Goal: Task Accomplishment & Management: Manage account settings

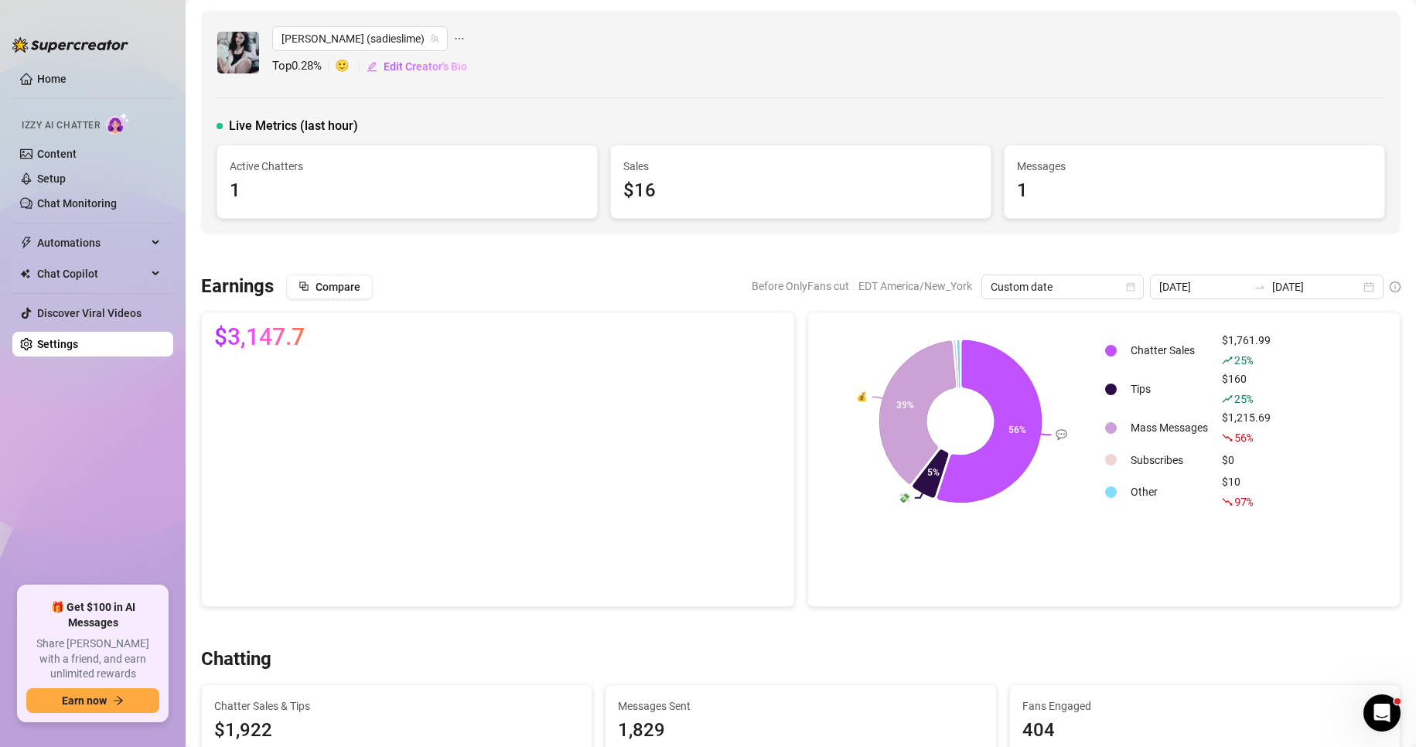
click at [72, 338] on link "Settings" at bounding box center [57, 344] width 41 height 12
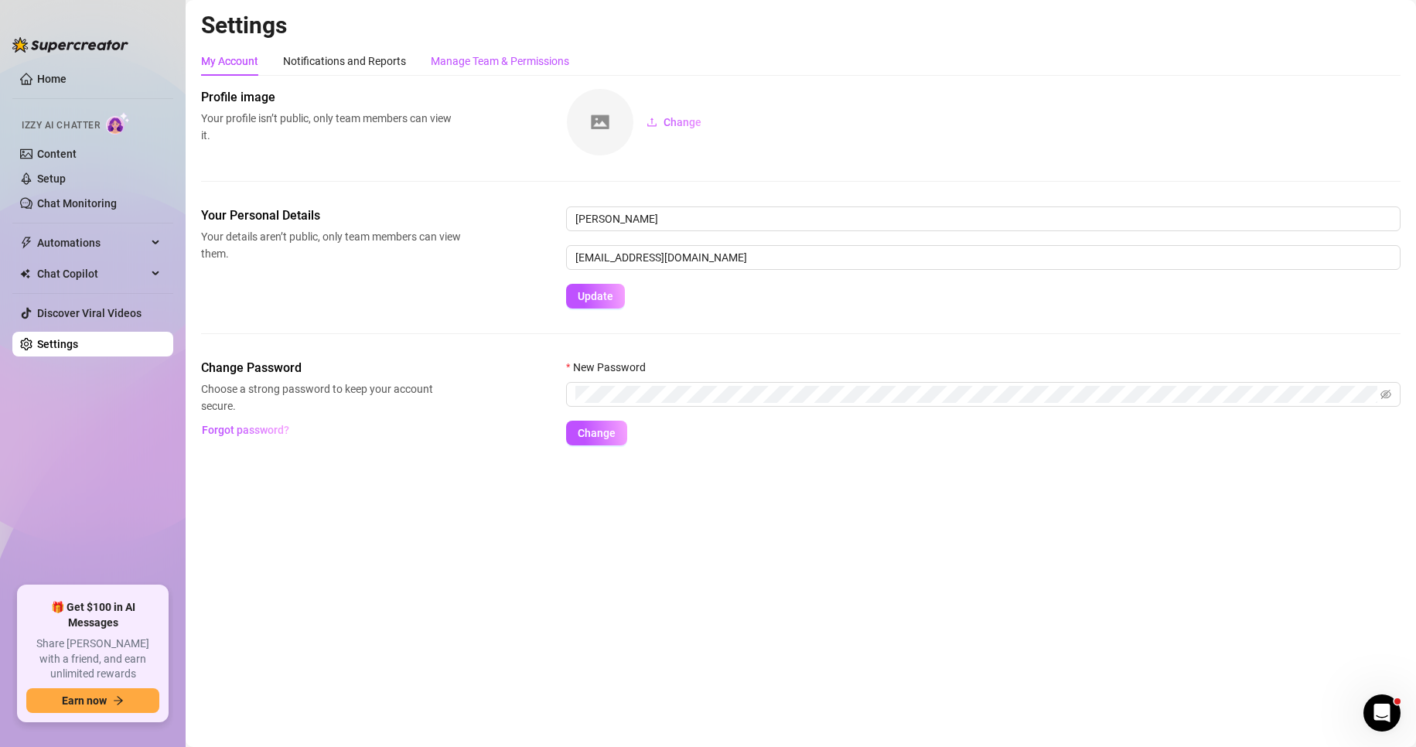
click at [525, 53] on div "Manage Team & Permissions" at bounding box center [500, 61] width 138 height 17
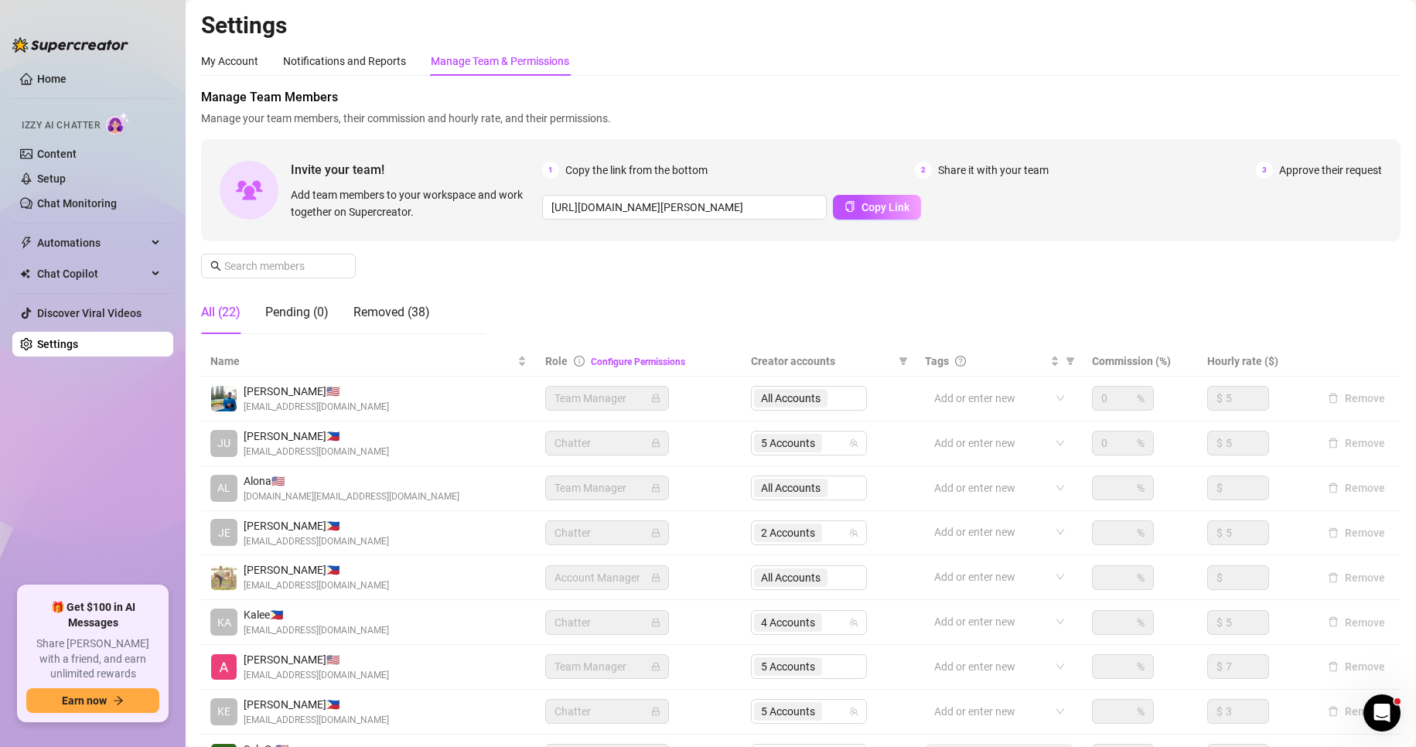
scroll to position [185, 0]
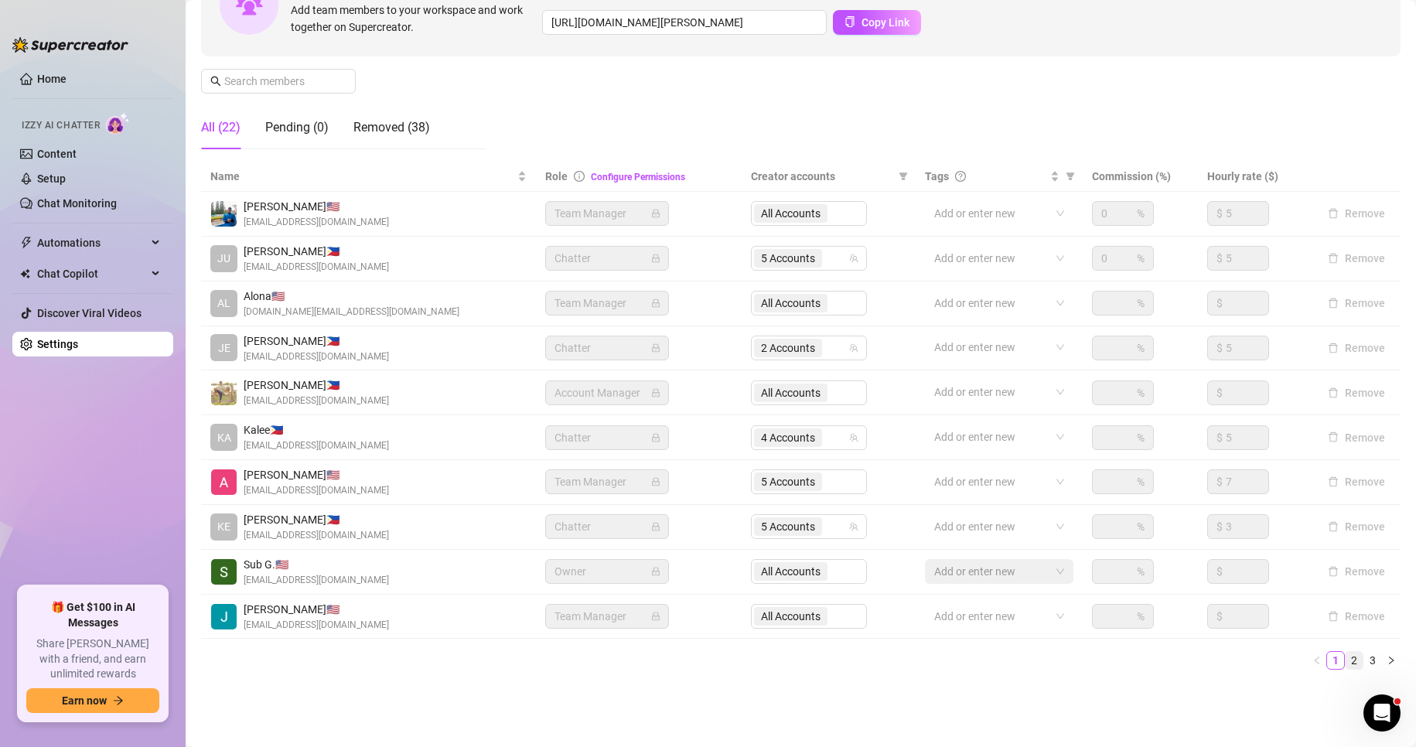
click at [1345, 660] on link "2" at bounding box center [1353, 660] width 17 height 17
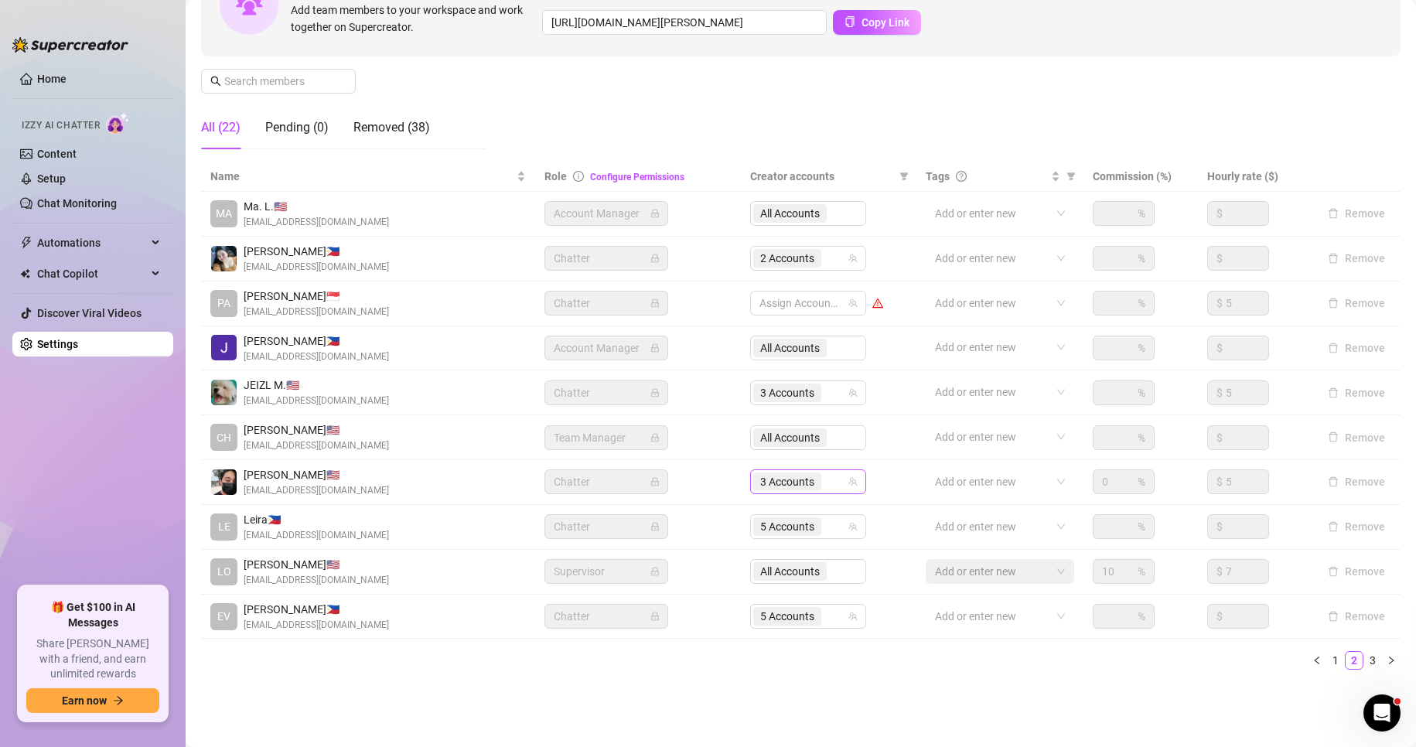
click at [795, 483] on span "3 Accounts" at bounding box center [787, 481] width 54 height 17
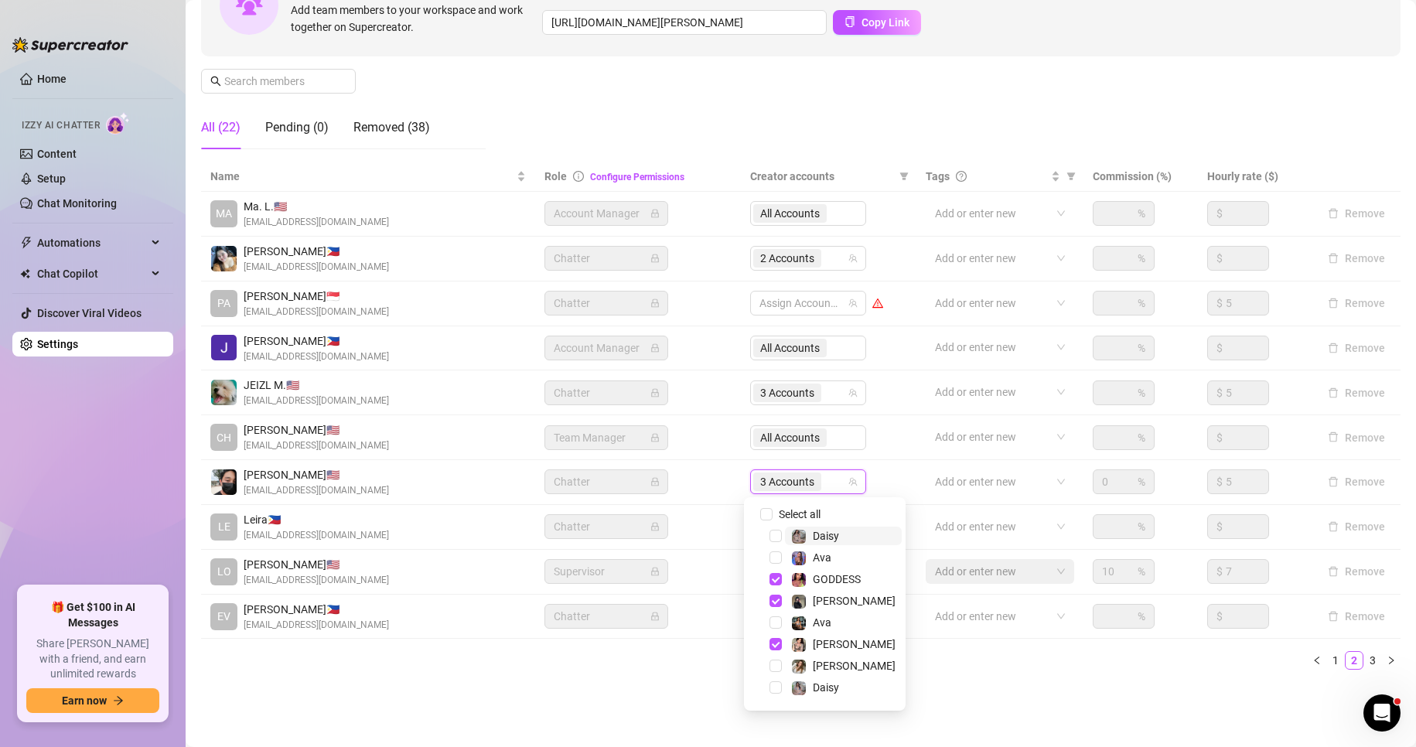
click at [779, 487] on span "3 Accounts" at bounding box center [787, 481] width 54 height 17
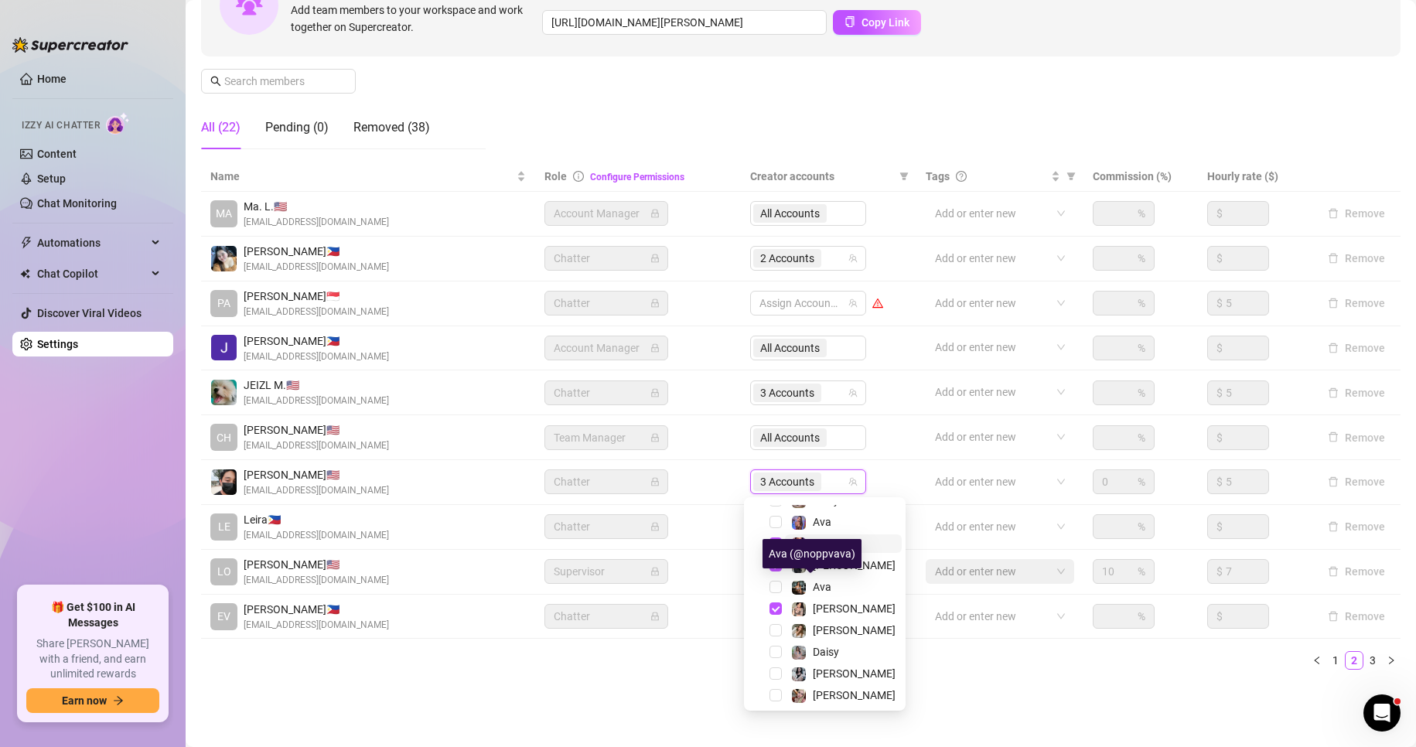
scroll to position [36, 0]
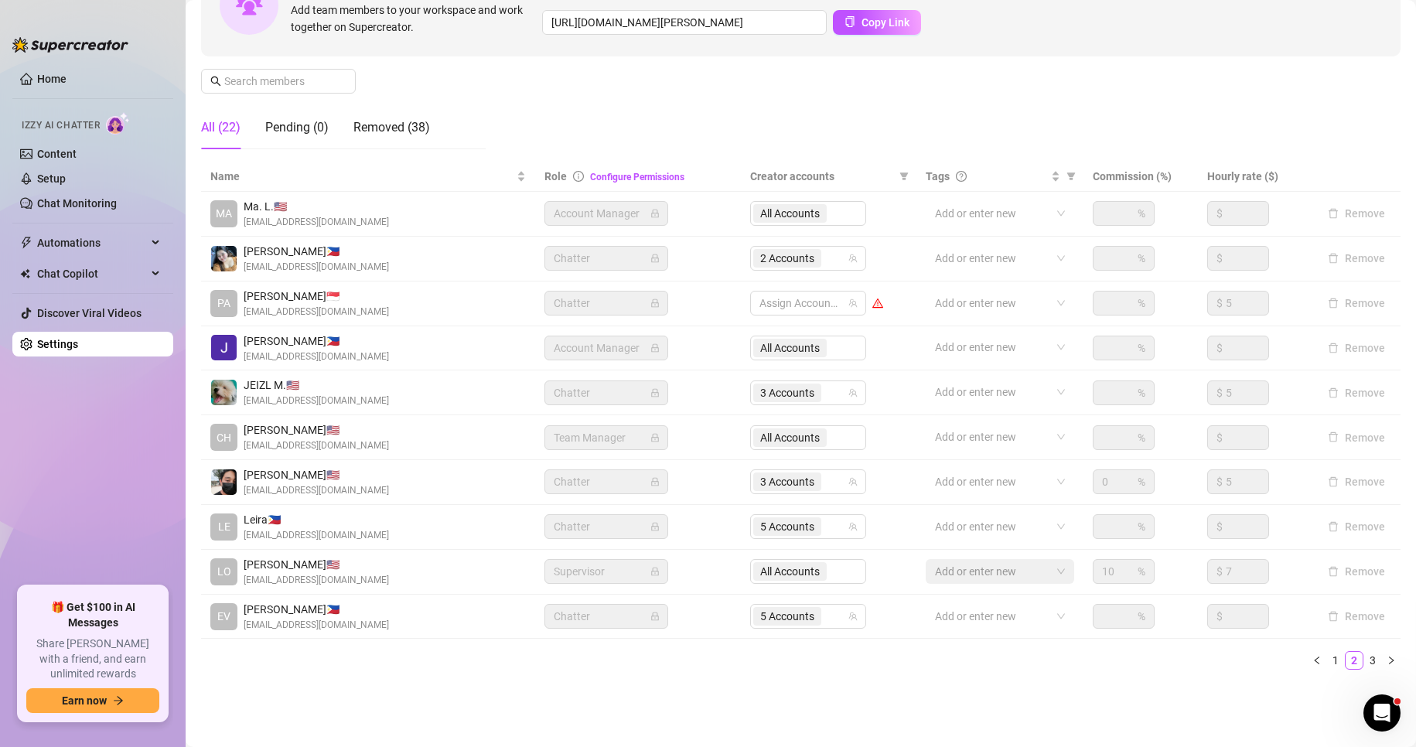
click at [691, 659] on ul "1 2 3" at bounding box center [800, 660] width 1199 height 19
click at [1327, 663] on link "1" at bounding box center [1335, 660] width 17 height 17
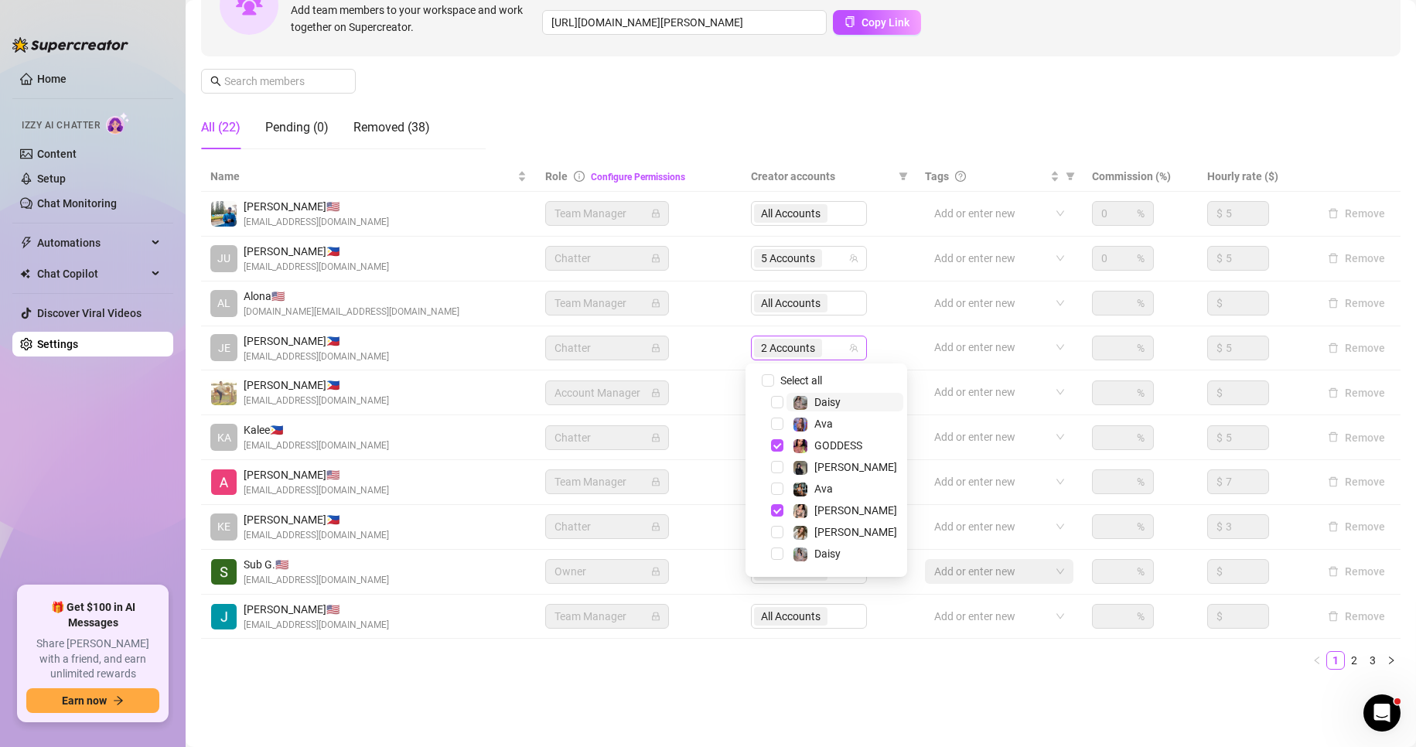
click at [802, 348] on span "2 Accounts" at bounding box center [788, 347] width 54 height 17
click at [775, 447] on span "Select tree node" at bounding box center [777, 445] width 12 height 12
click at [775, 509] on span "Select tree node" at bounding box center [777, 510] width 12 height 12
click at [775, 401] on span "Select tree node" at bounding box center [777, 402] width 12 height 12
click at [776, 418] on span "Select tree node" at bounding box center [777, 424] width 12 height 12
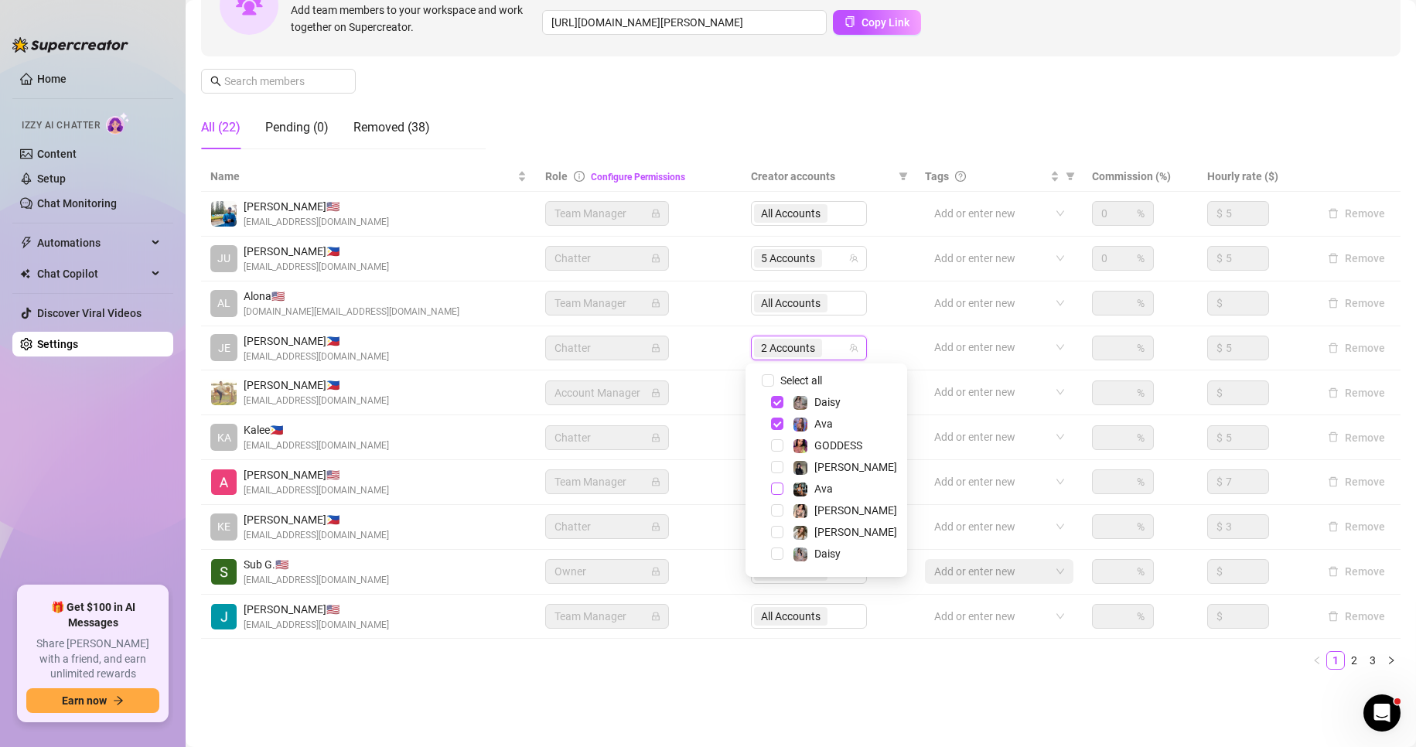
click at [773, 486] on span "Select tree node" at bounding box center [777, 489] width 12 height 12
click at [778, 517] on span "Select tree node" at bounding box center [777, 513] width 12 height 12
click at [772, 493] on span "Select tree node" at bounding box center [777, 492] width 12 height 12
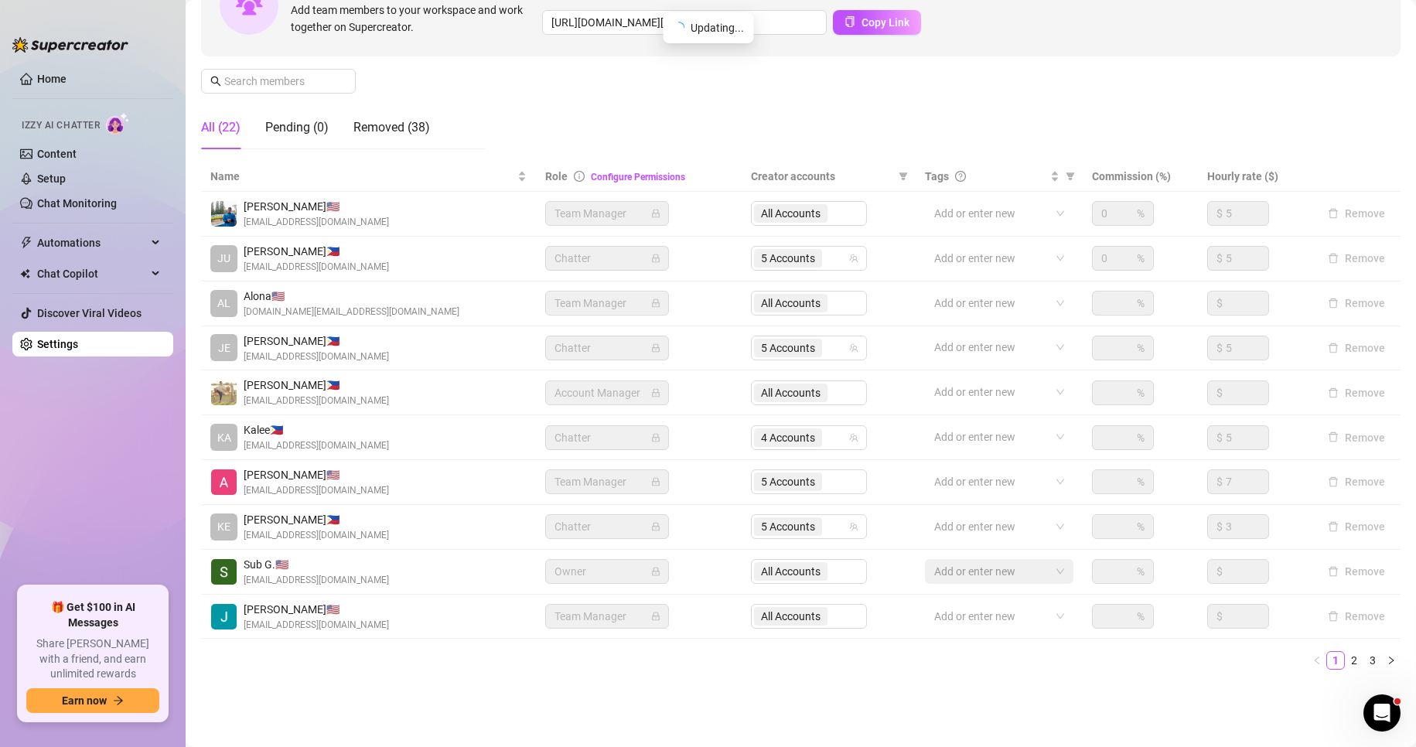
click at [813, 703] on main "Settings My Account Notifications and Reports Manage Team & Permissions Profile…" at bounding box center [801, 281] width 1230 height 932
click at [1345, 660] on link "2" at bounding box center [1353, 660] width 17 height 17
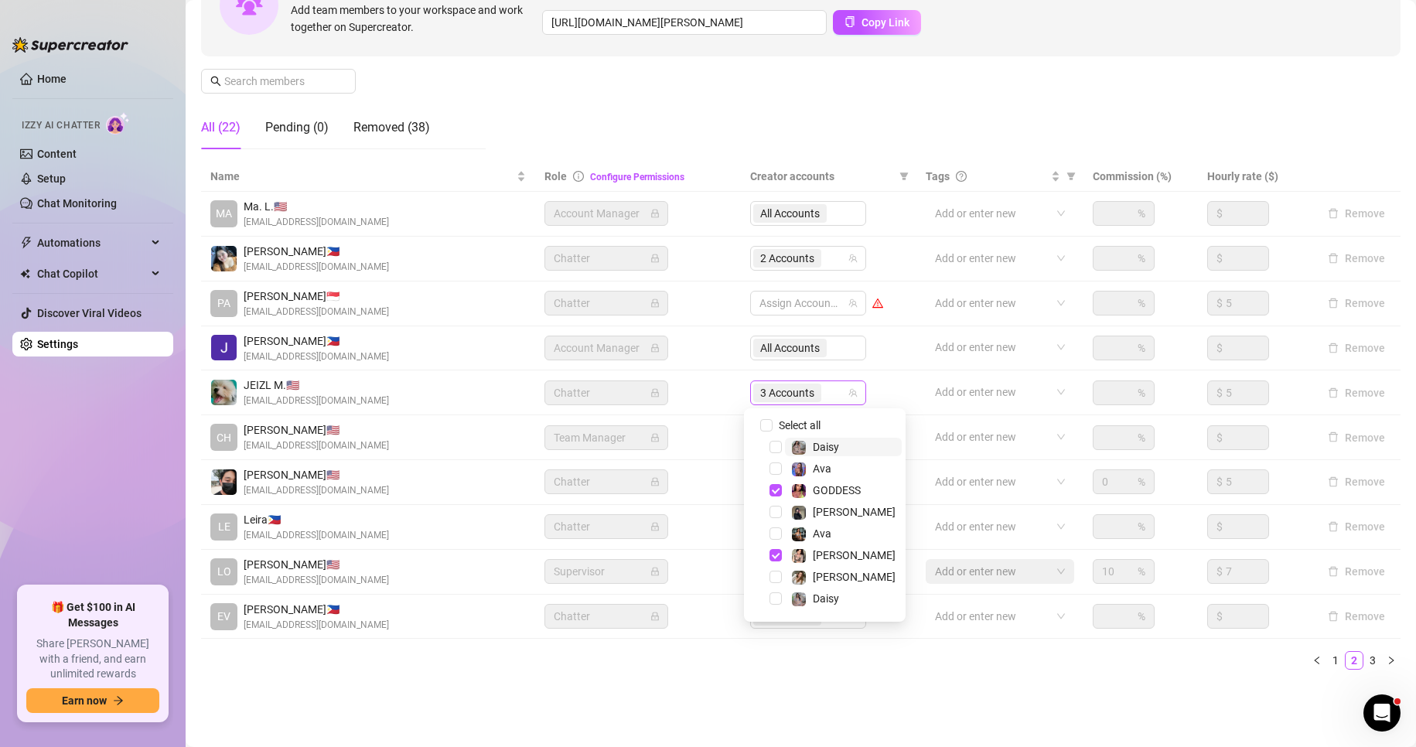
click at [772, 398] on span "3 Accounts" at bounding box center [787, 392] width 54 height 17
click at [778, 598] on span "Select tree node" at bounding box center [775, 601] width 12 height 12
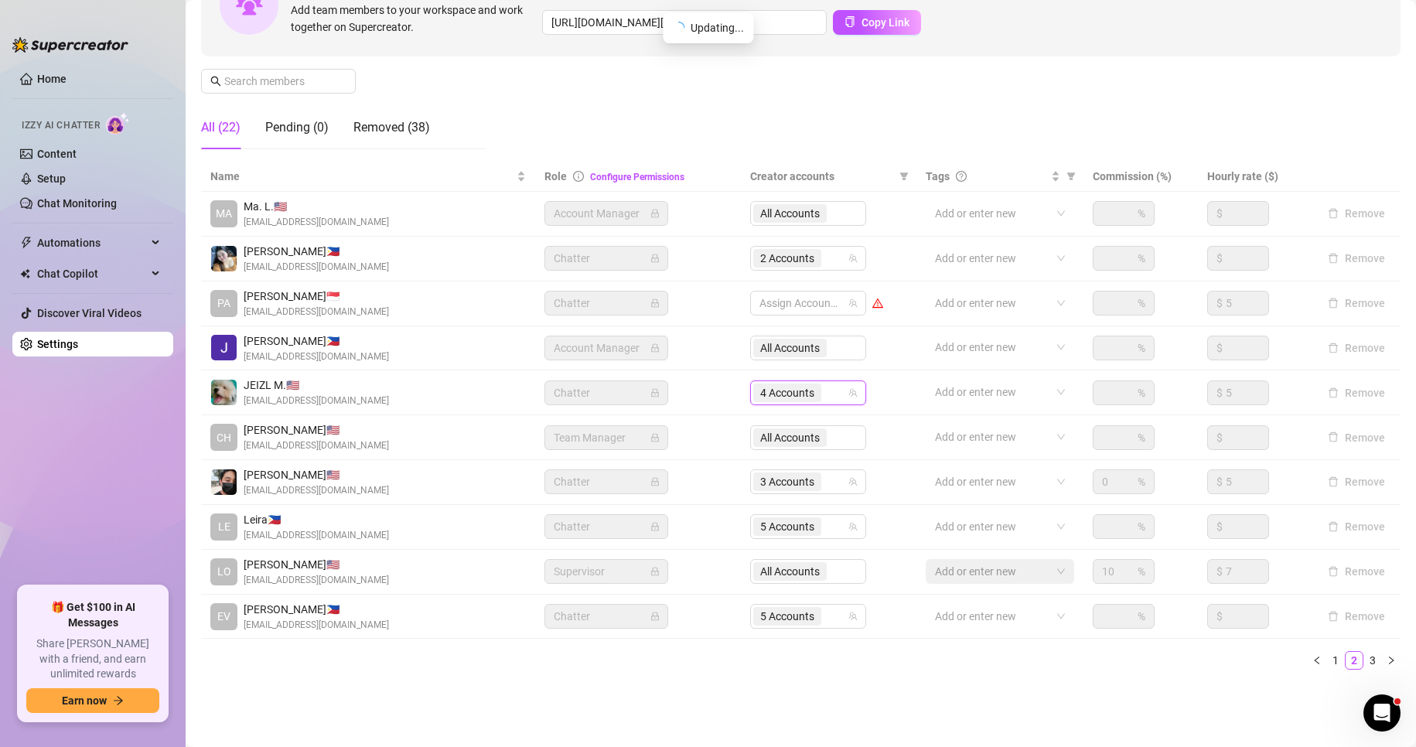
click at [710, 692] on div "Settings My Account Notifications and Reports Manage Team & Permissions Profile…" at bounding box center [800, 263] width 1199 height 875
click at [459, 660] on ul "1 2 3" at bounding box center [800, 660] width 1199 height 19
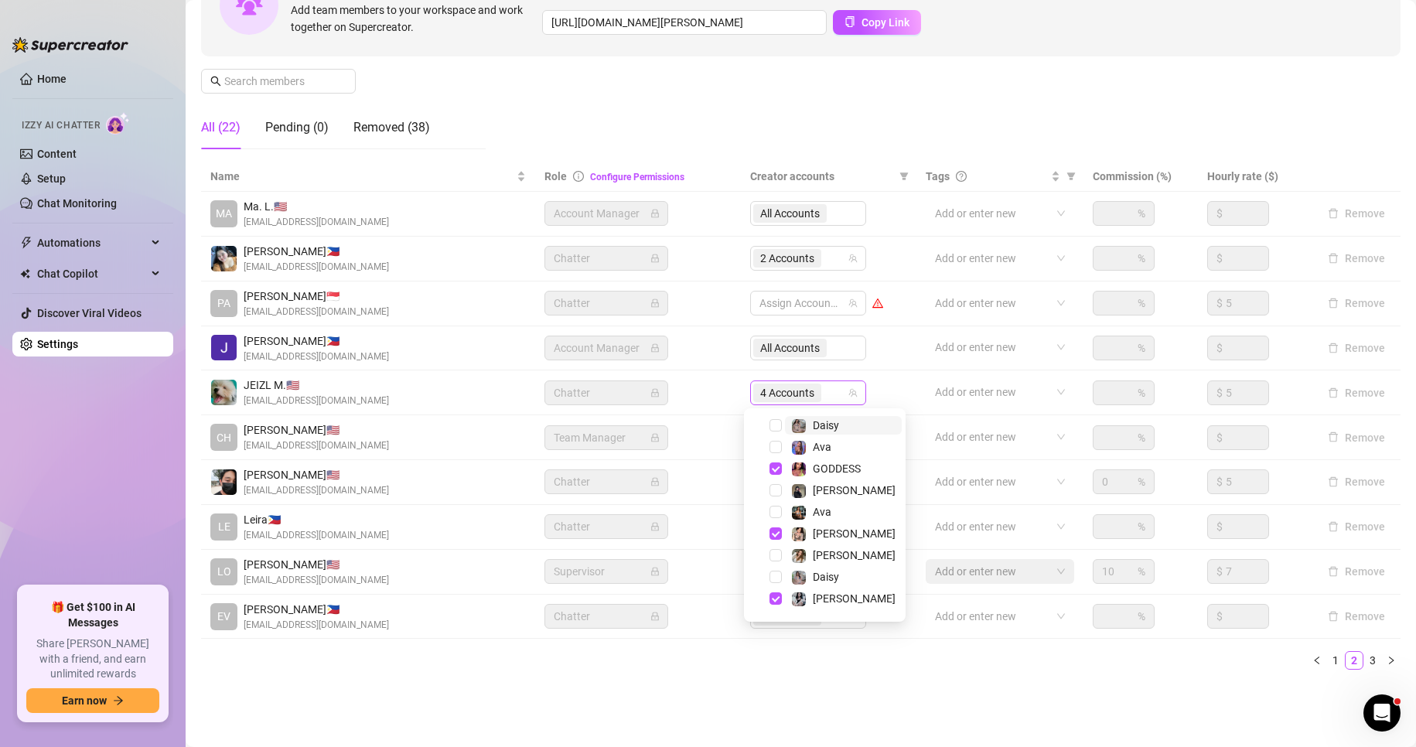
click at [787, 388] on span "4 Accounts" at bounding box center [787, 392] width 54 height 17
click at [775, 451] on span "Select tree node" at bounding box center [775, 450] width 12 height 12
click at [775, 512] on span "Select tree node" at bounding box center [775, 515] width 12 height 12
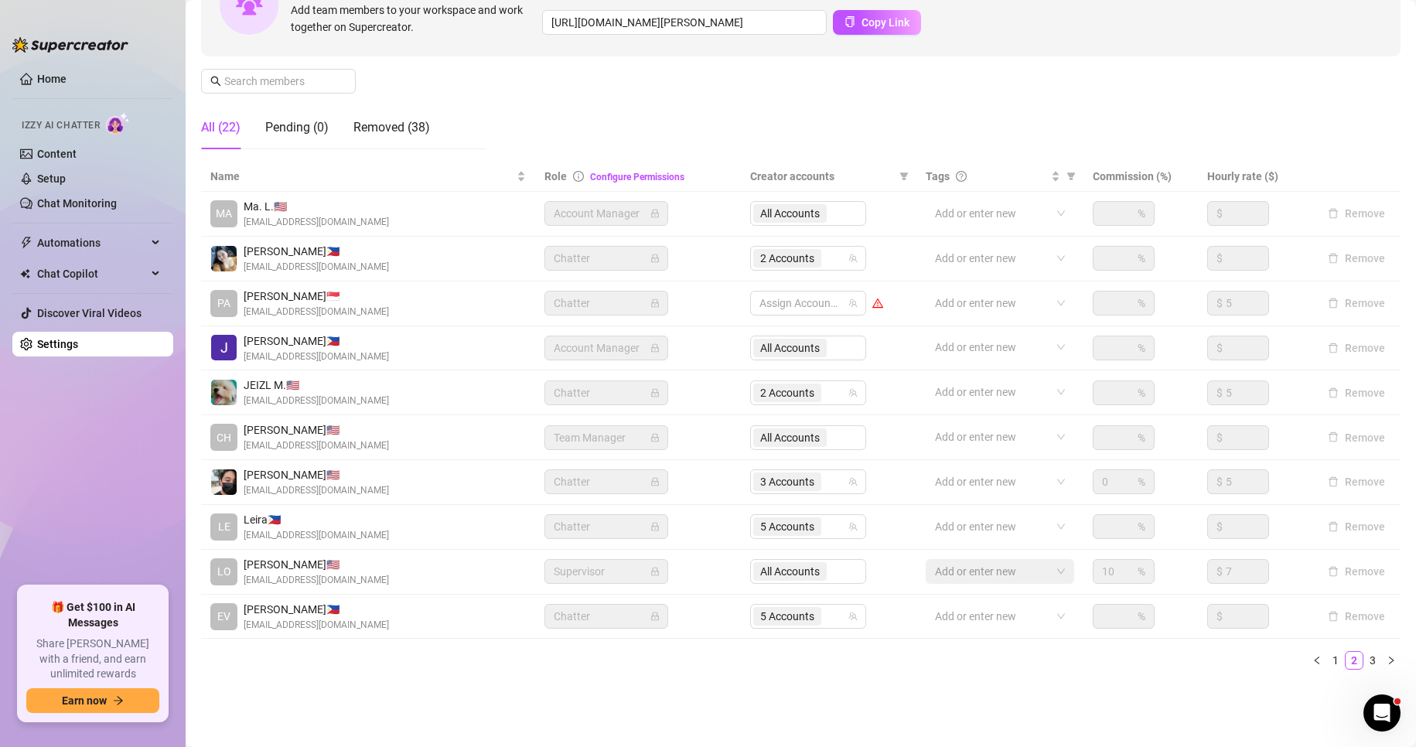
click at [56, 346] on link "Settings" at bounding box center [57, 344] width 41 height 12
click at [66, 178] on link "Setup" at bounding box center [51, 178] width 29 height 12
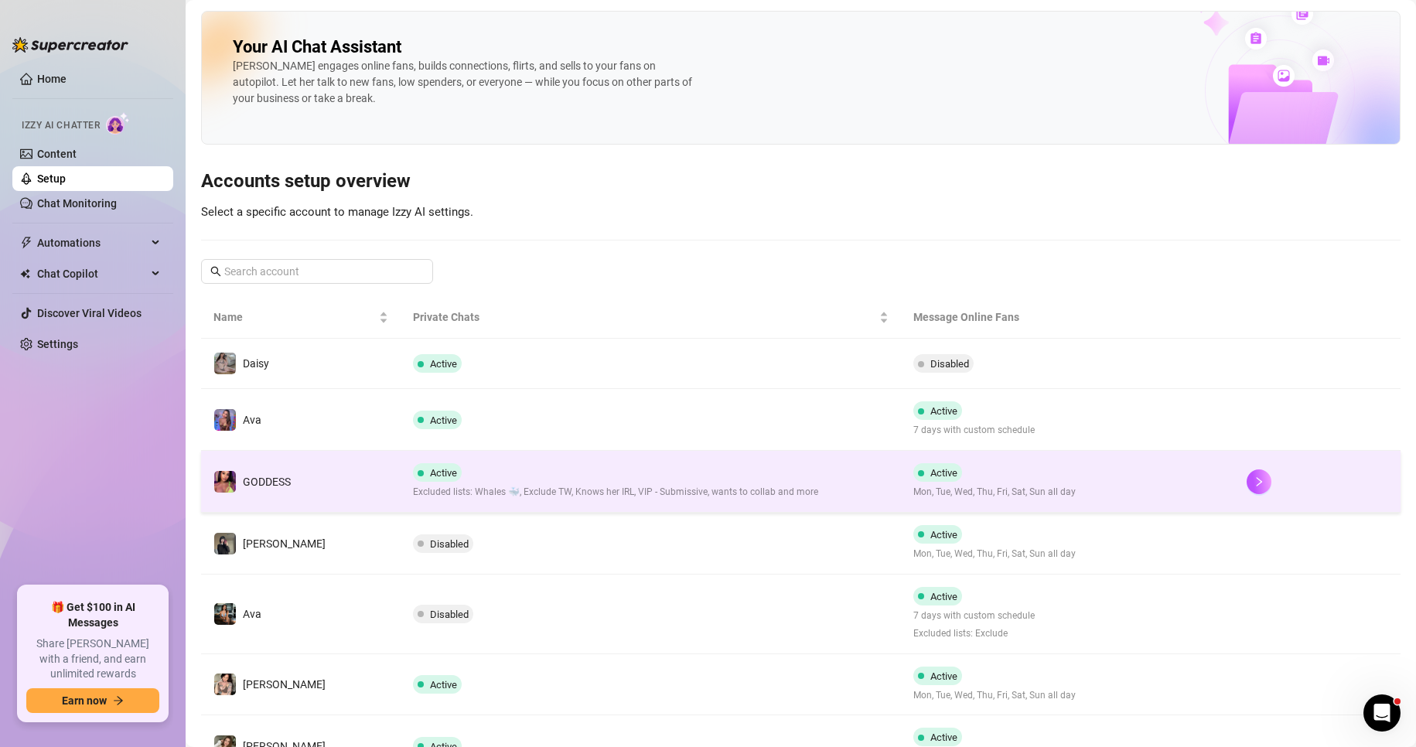
scroll to position [268, 0]
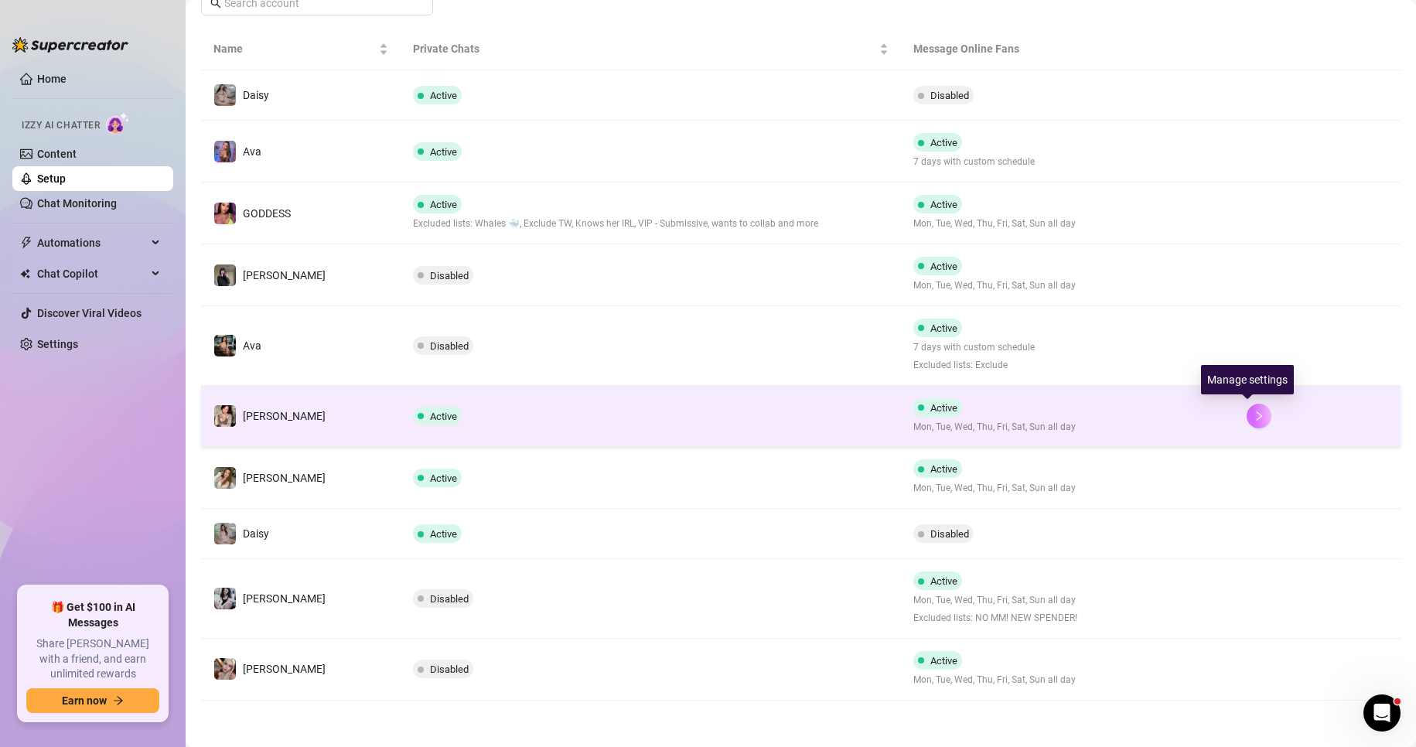
click at [1253, 412] on icon "right" at bounding box center [1258, 416] width 11 height 11
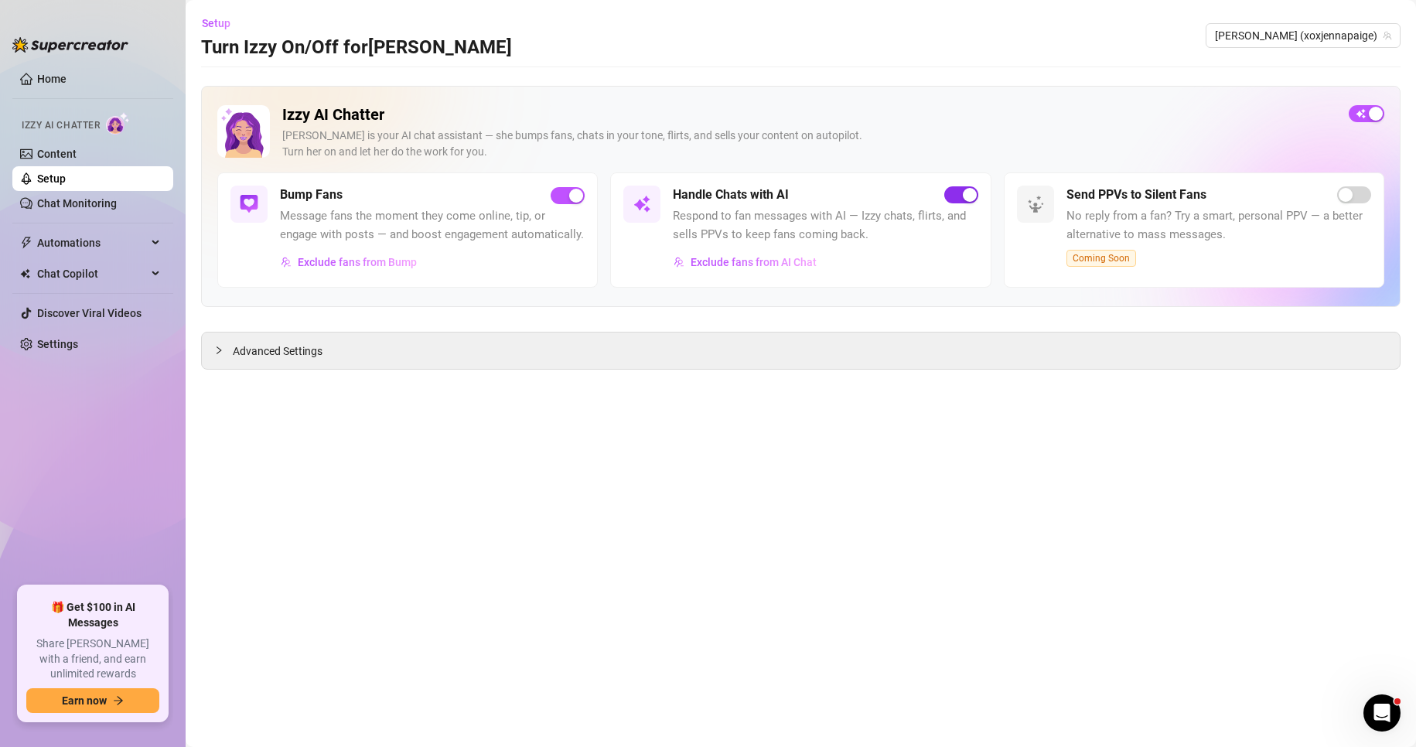
click at [954, 194] on span "button" at bounding box center [961, 194] width 34 height 17
click at [66, 182] on link "Setup" at bounding box center [51, 178] width 29 height 12
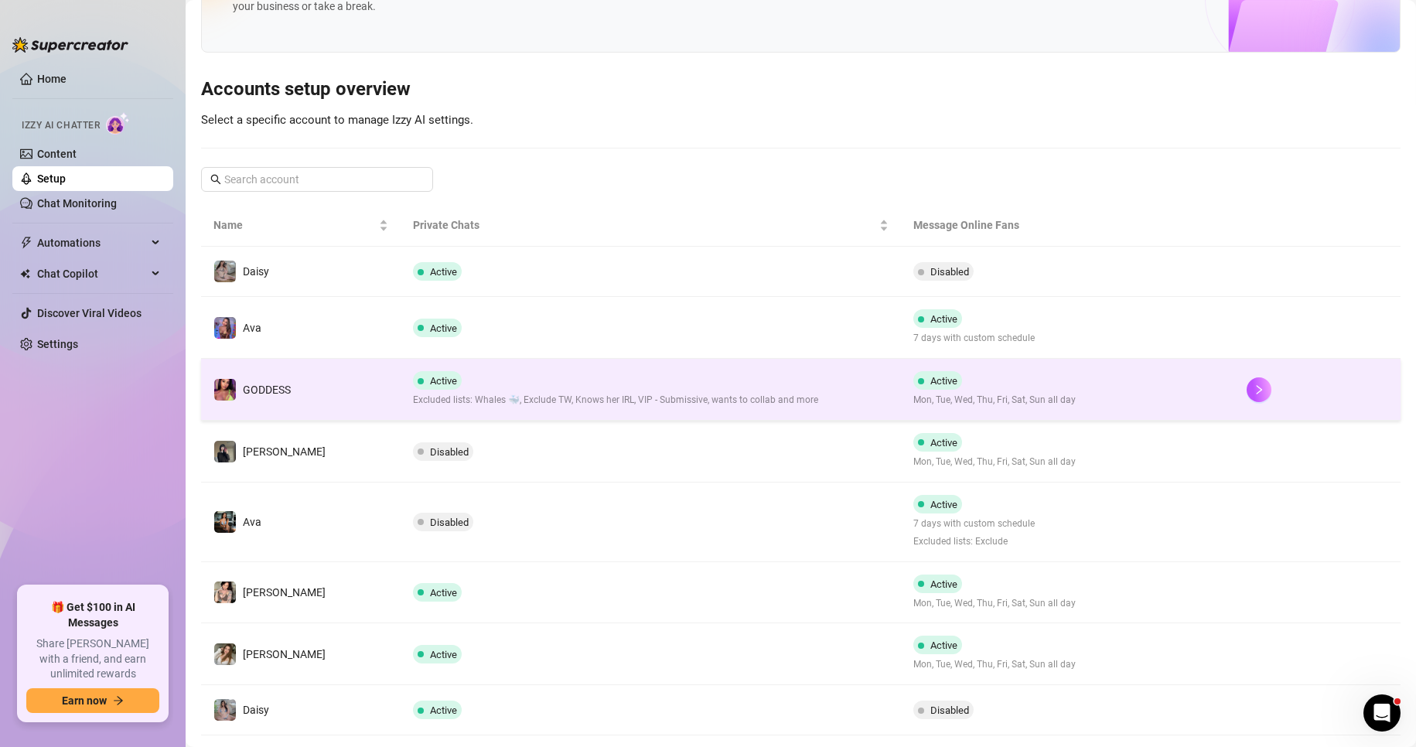
scroll to position [94, 0]
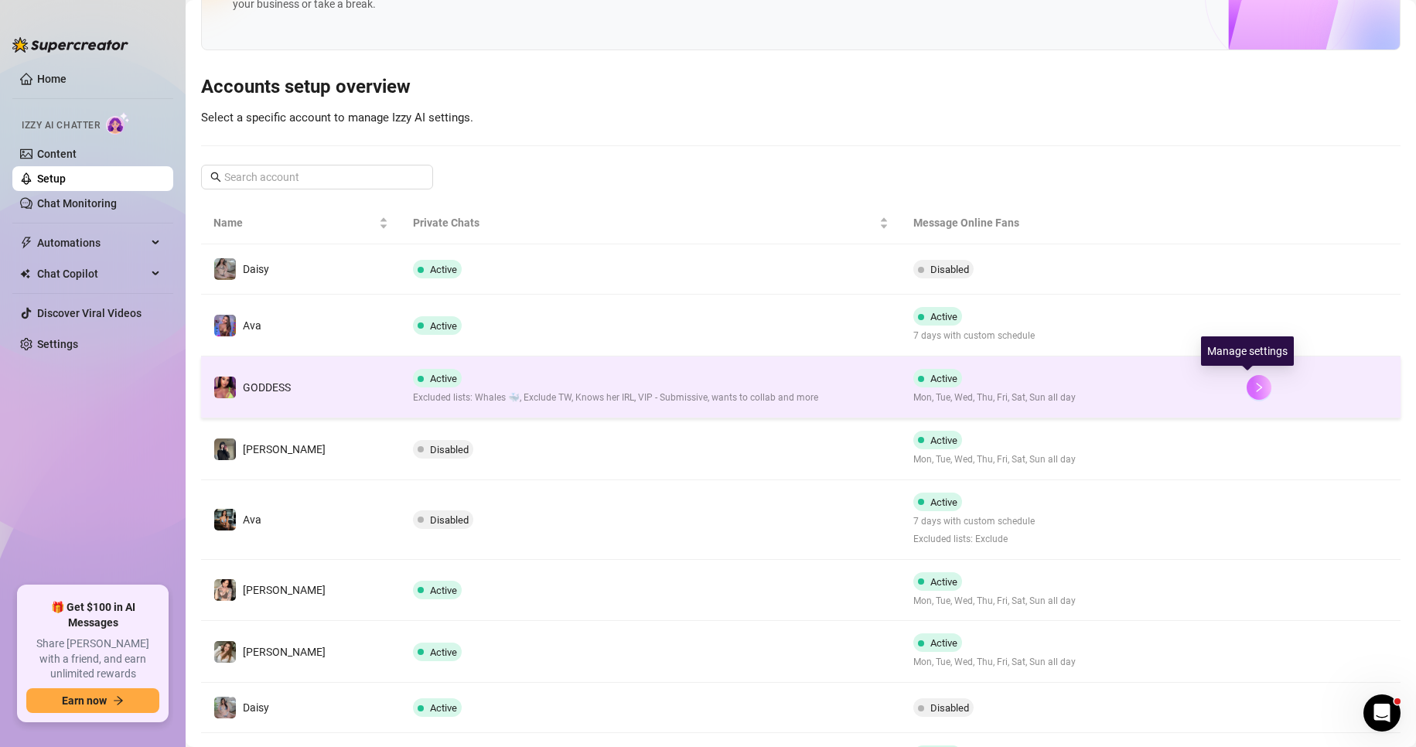
click at [1253, 382] on icon "right" at bounding box center [1258, 387] width 11 height 11
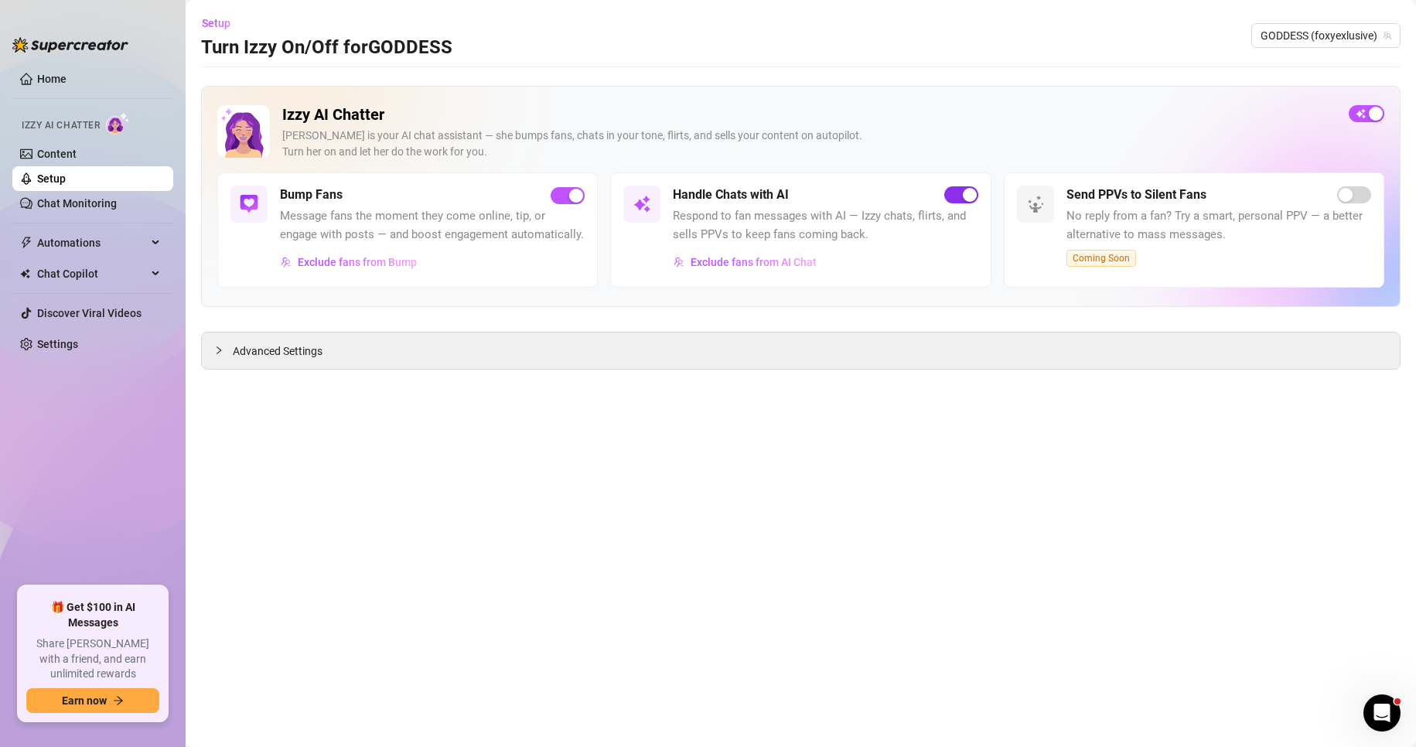
click at [957, 196] on span "button" at bounding box center [961, 194] width 34 height 17
click at [66, 176] on link "Setup" at bounding box center [51, 178] width 29 height 12
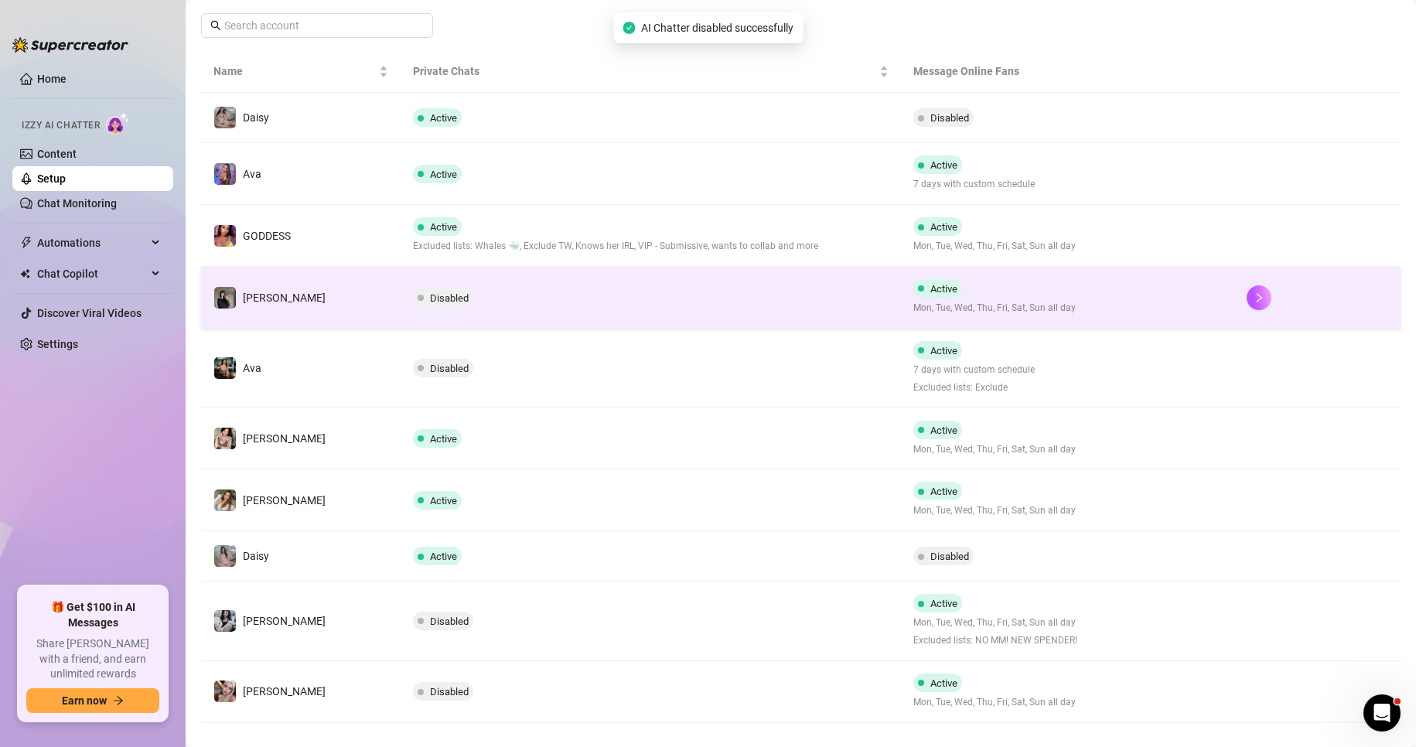
scroll to position [268, 0]
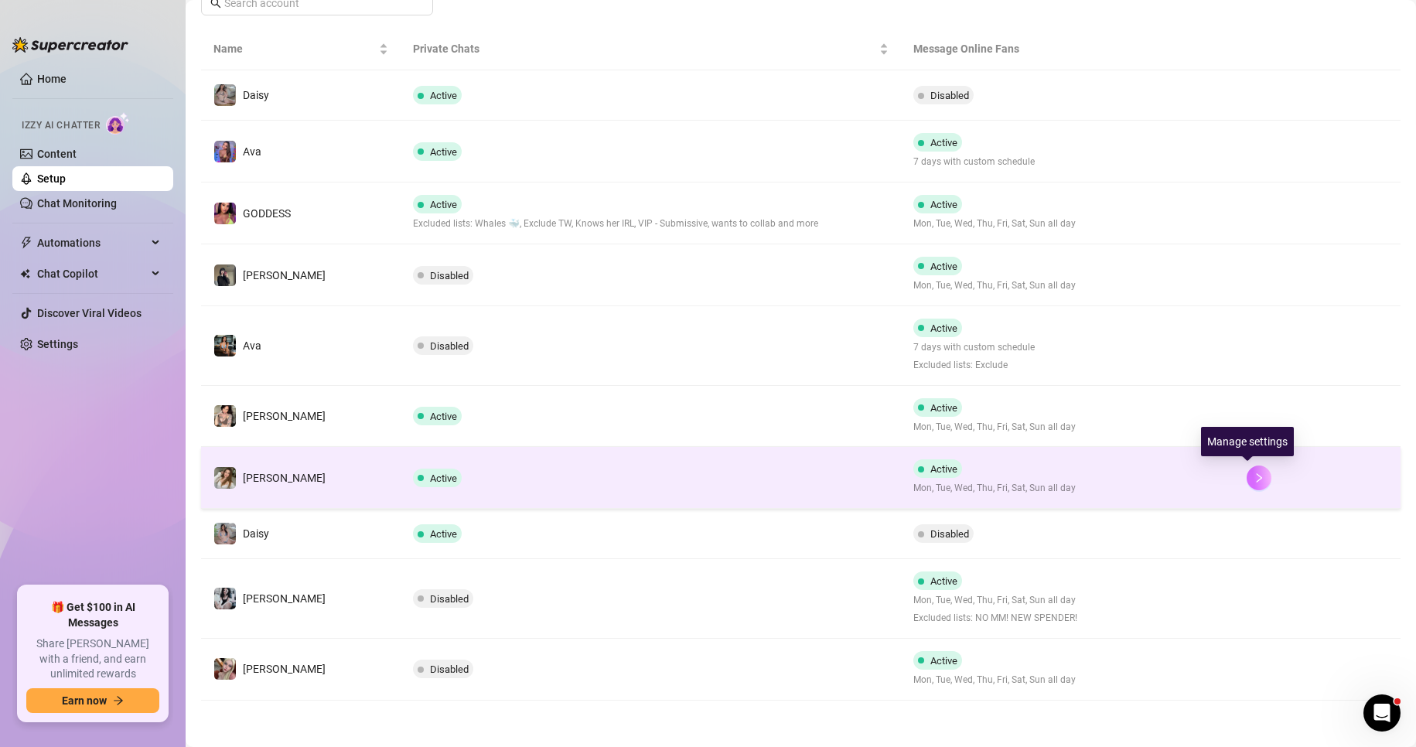
click at [1253, 473] on icon "right" at bounding box center [1258, 477] width 11 height 11
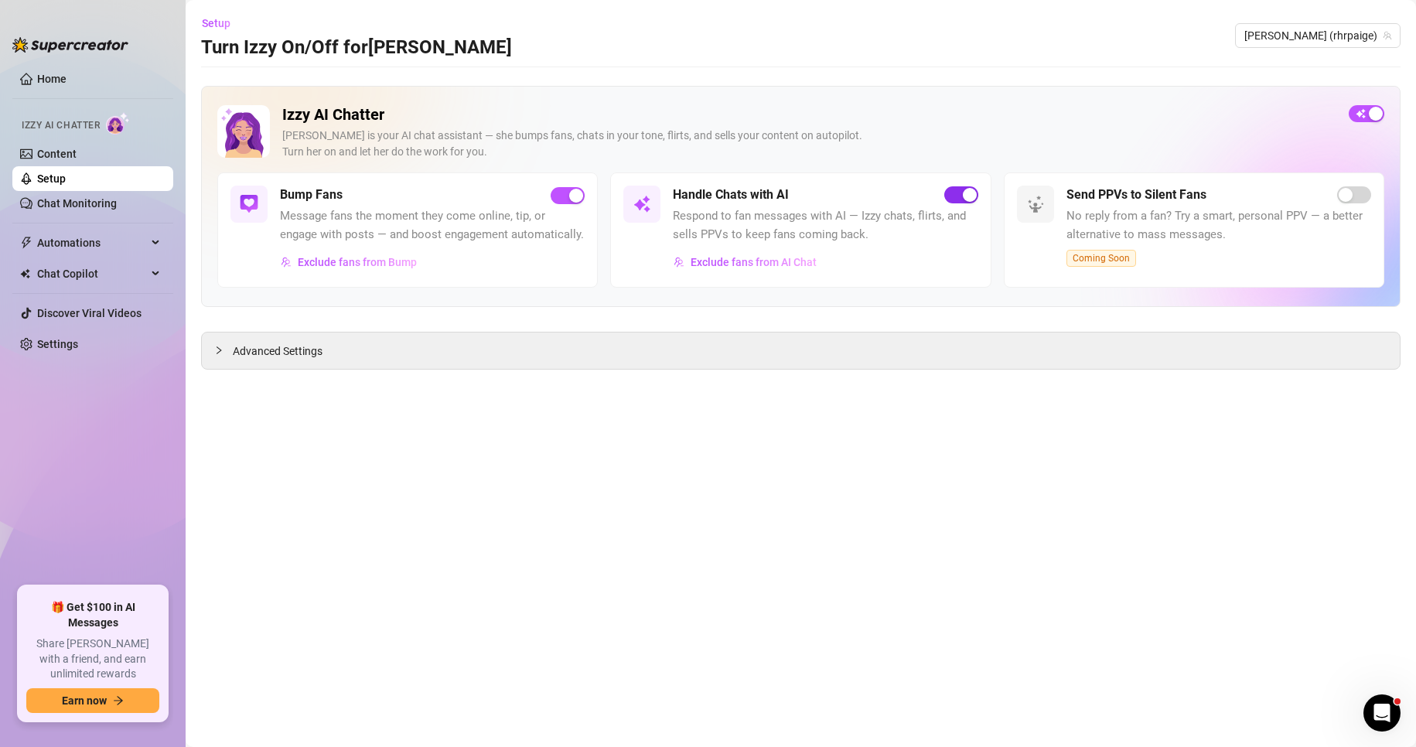
click at [955, 198] on span "button" at bounding box center [961, 194] width 34 height 17
click at [66, 185] on link "Setup" at bounding box center [51, 178] width 29 height 12
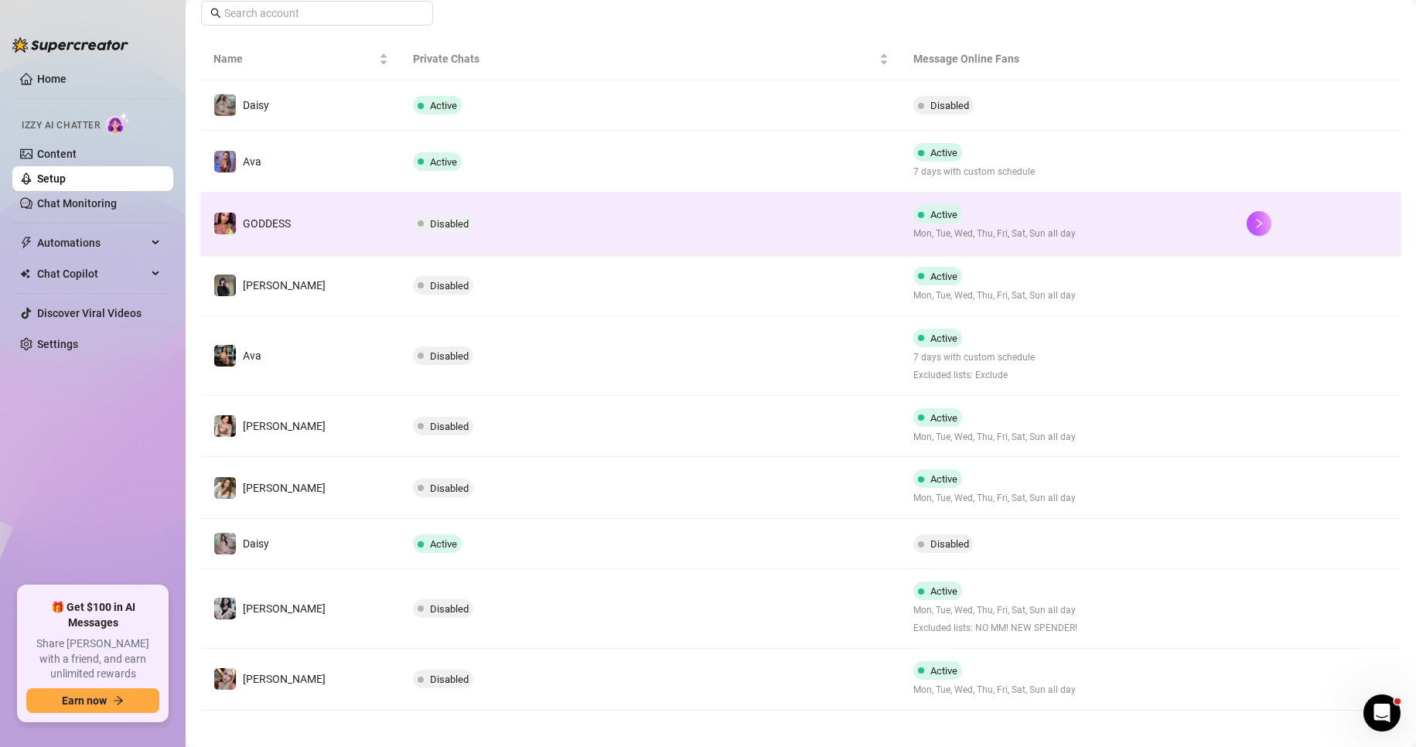
scroll to position [259, 0]
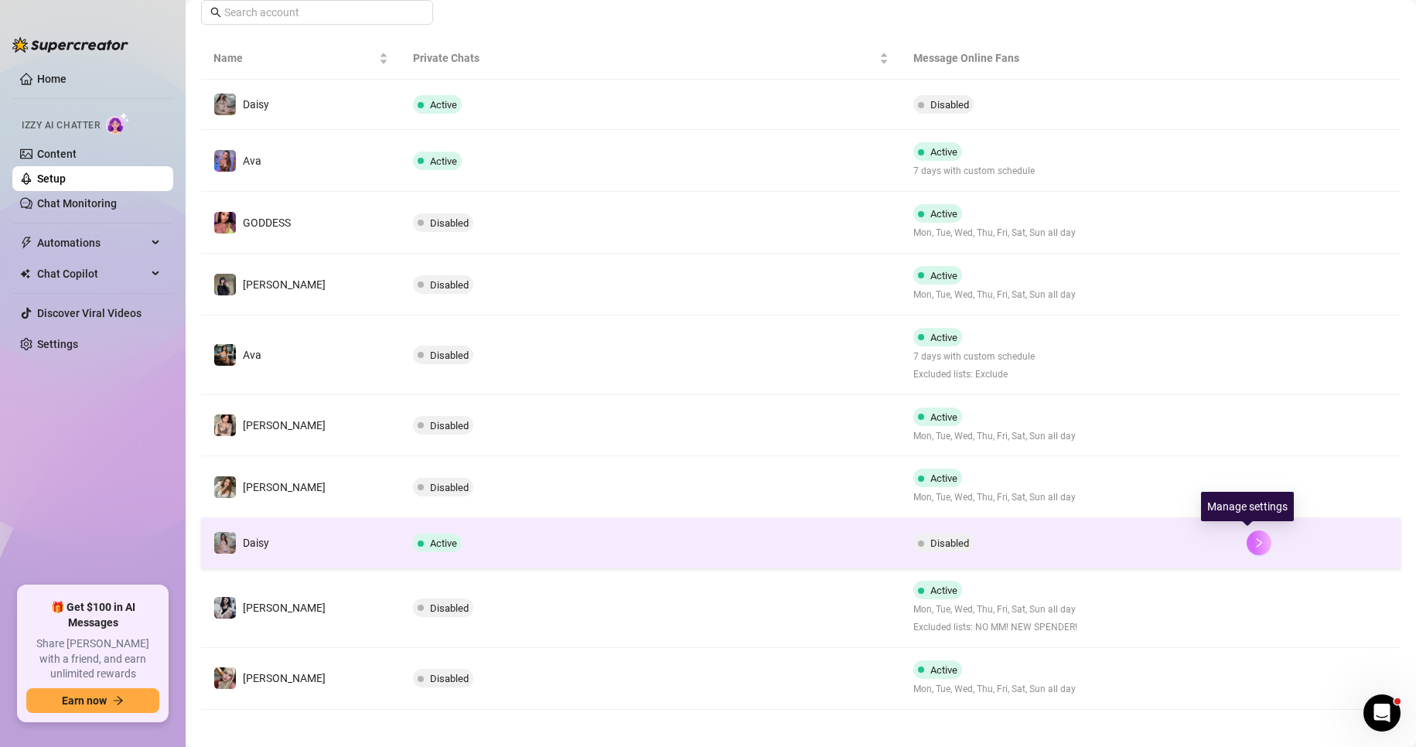
click at [1256, 547] on icon "right" at bounding box center [1258, 542] width 5 height 9
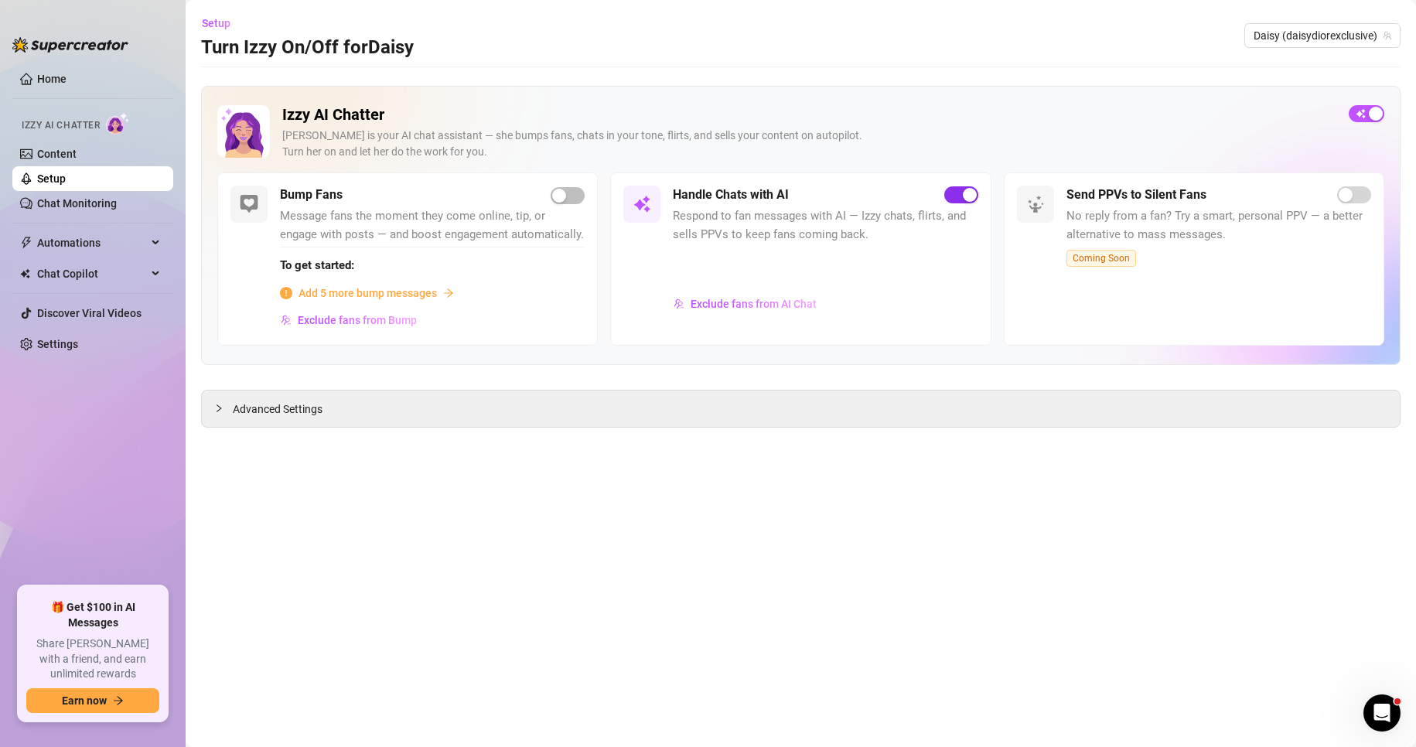
click at [959, 199] on span "button" at bounding box center [961, 194] width 34 height 17
click at [66, 180] on link "Setup" at bounding box center [51, 178] width 29 height 12
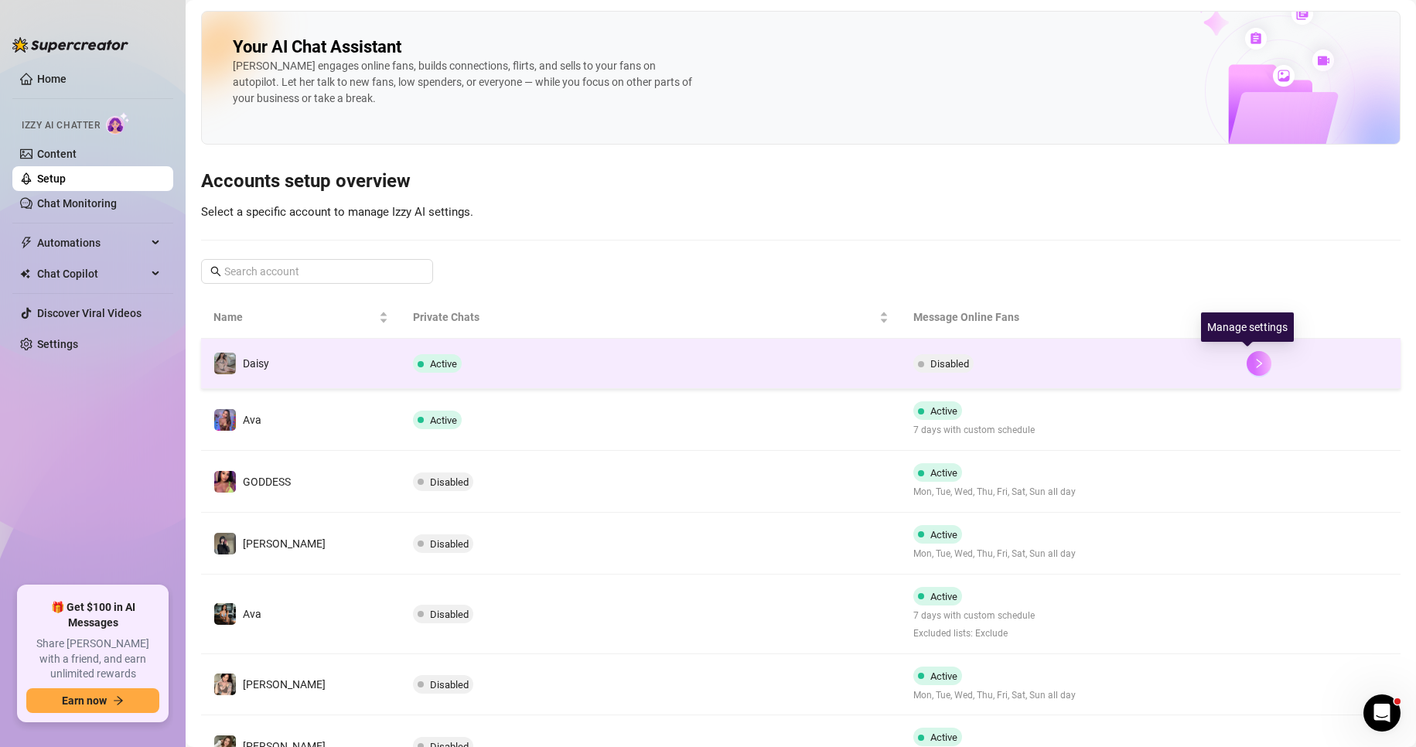
click at [1253, 366] on icon "right" at bounding box center [1258, 363] width 11 height 11
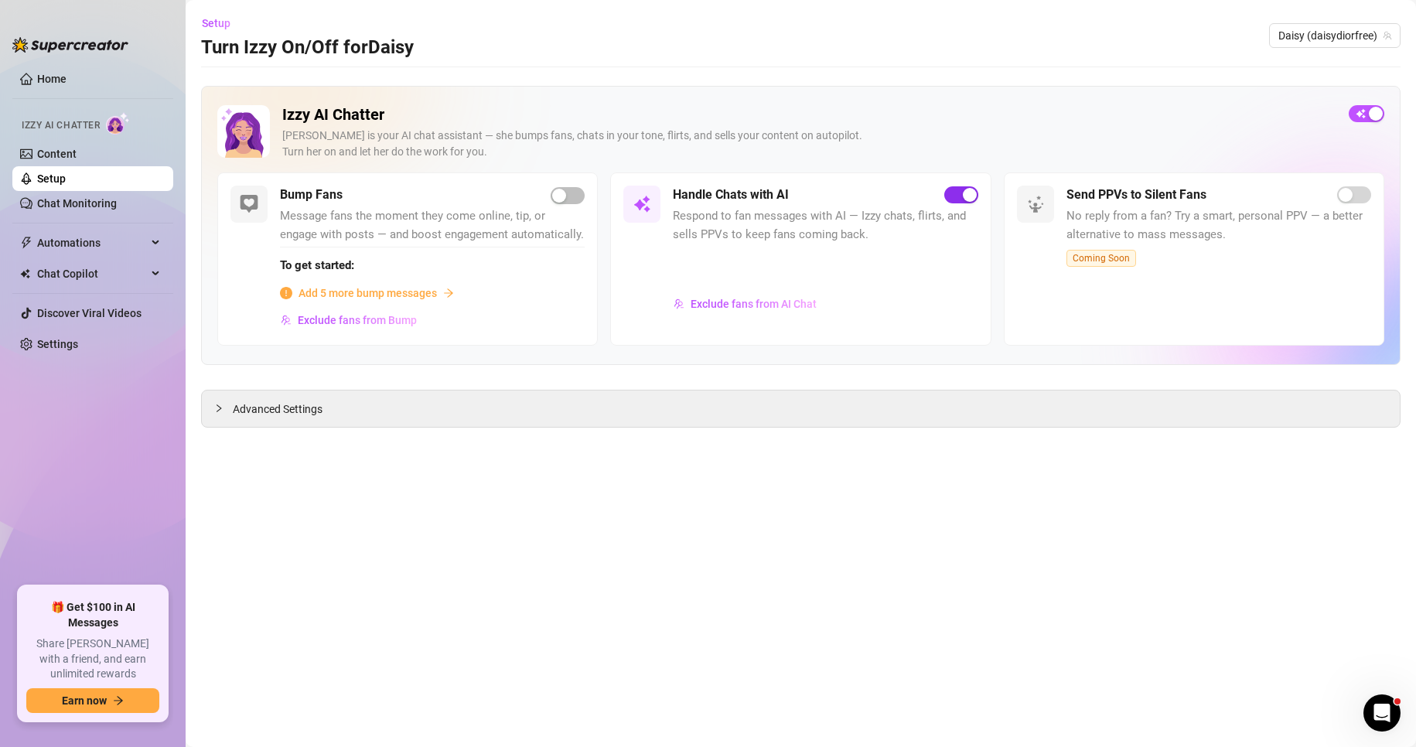
click at [959, 197] on button "button" at bounding box center [961, 194] width 34 height 17
click at [66, 181] on link "Setup" at bounding box center [51, 178] width 29 height 12
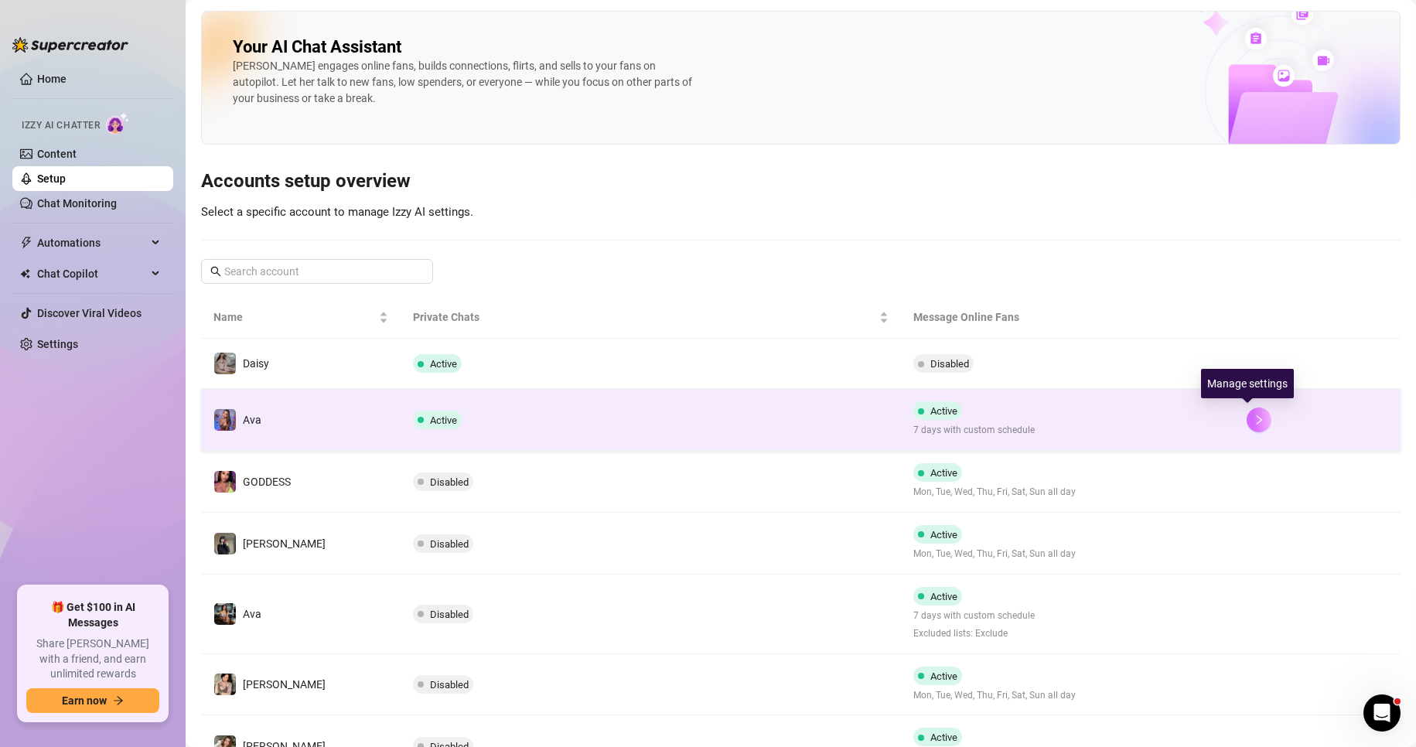
click at [1247, 410] on button "button" at bounding box center [1258, 419] width 25 height 25
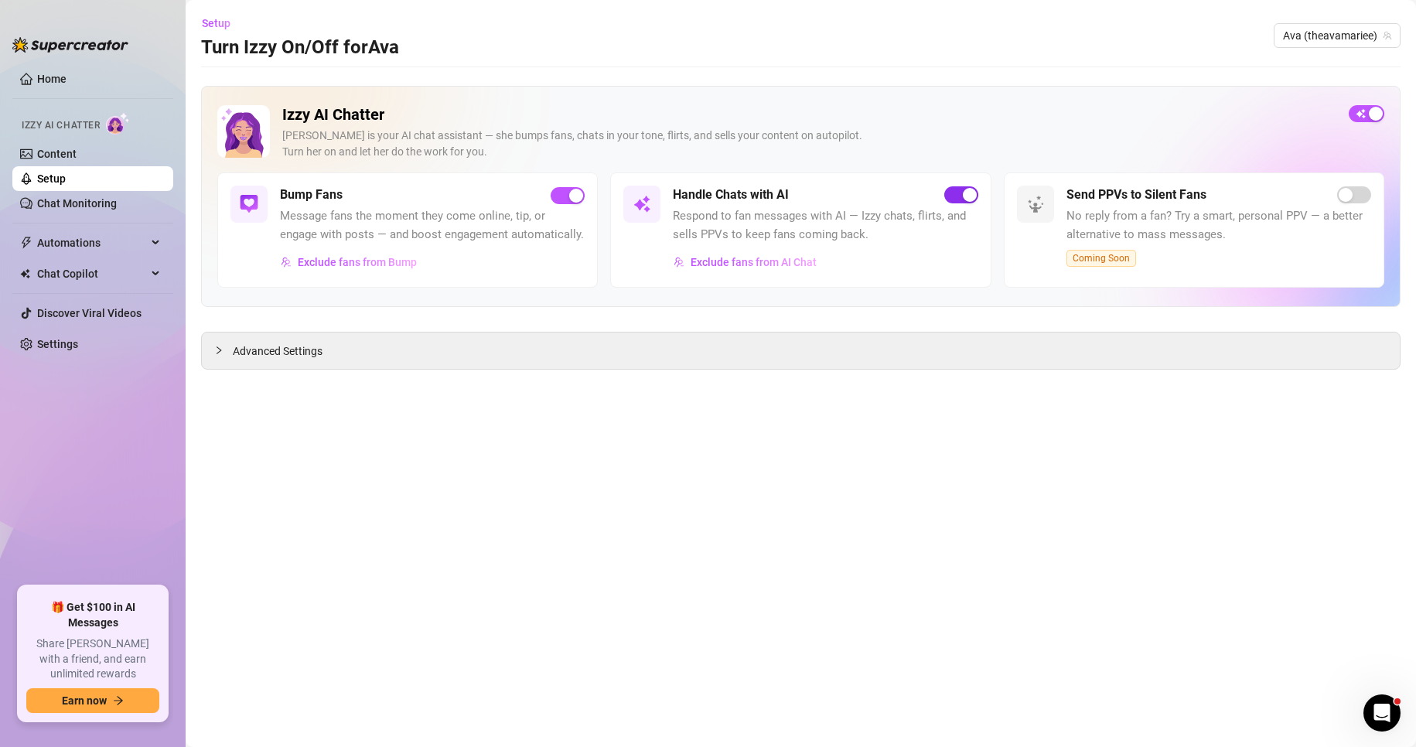
click at [952, 200] on span "button" at bounding box center [961, 194] width 34 height 17
click at [66, 177] on link "Setup" at bounding box center [51, 178] width 29 height 12
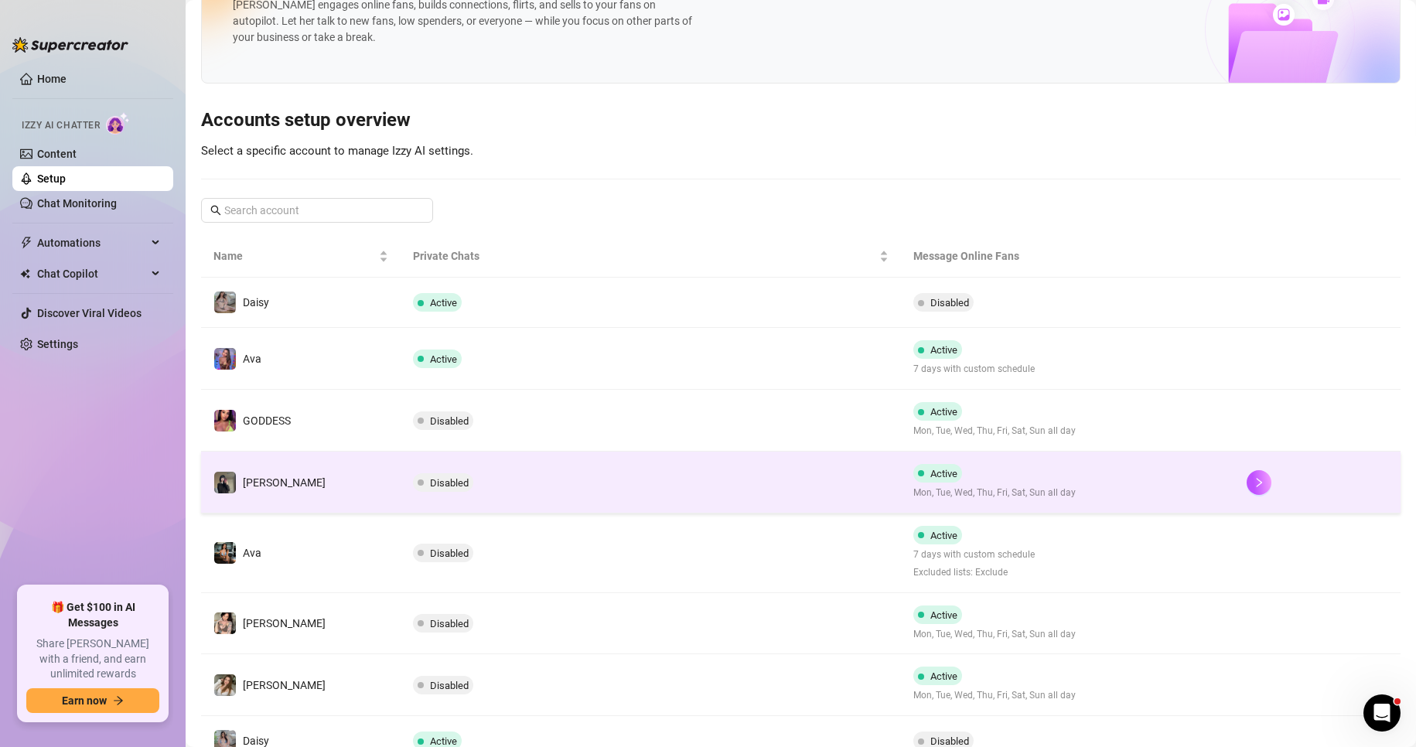
scroll to position [63, 0]
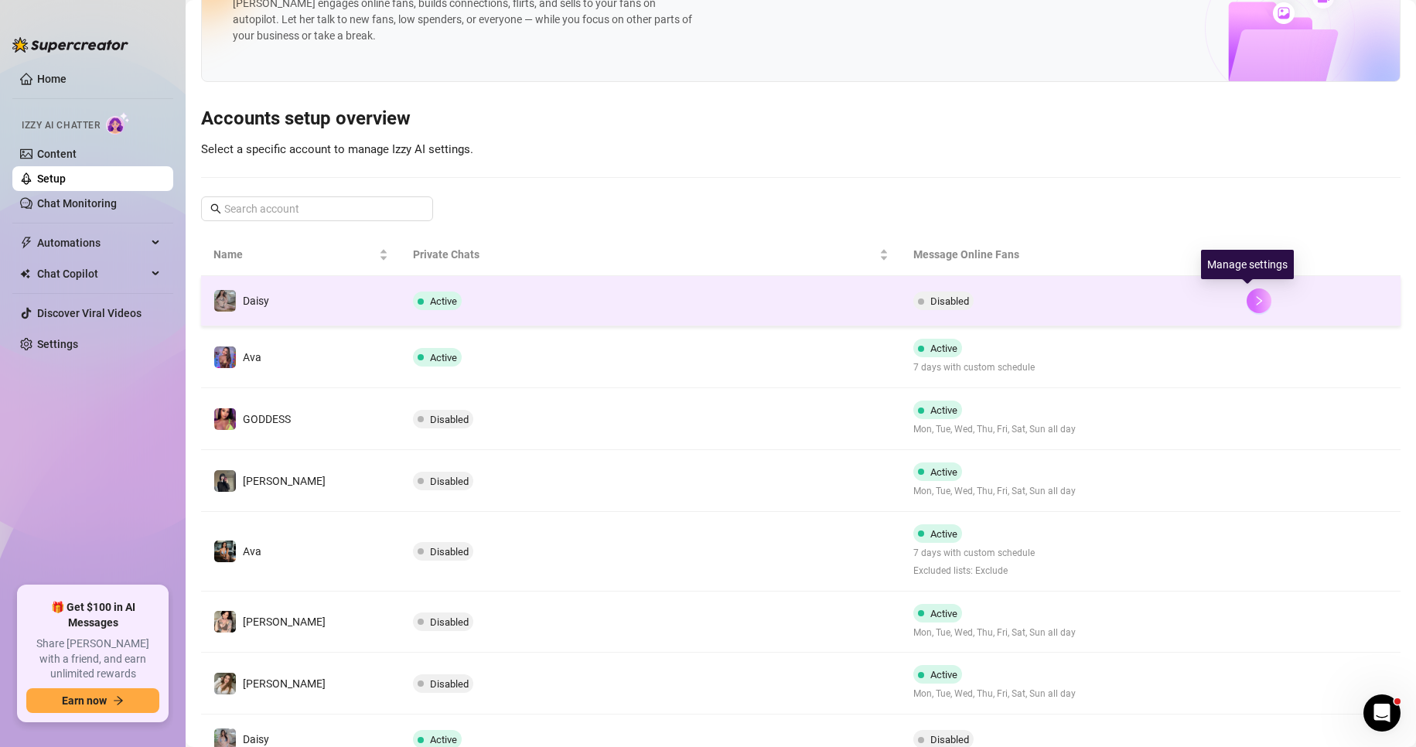
click at [1256, 305] on icon "right" at bounding box center [1258, 300] width 5 height 9
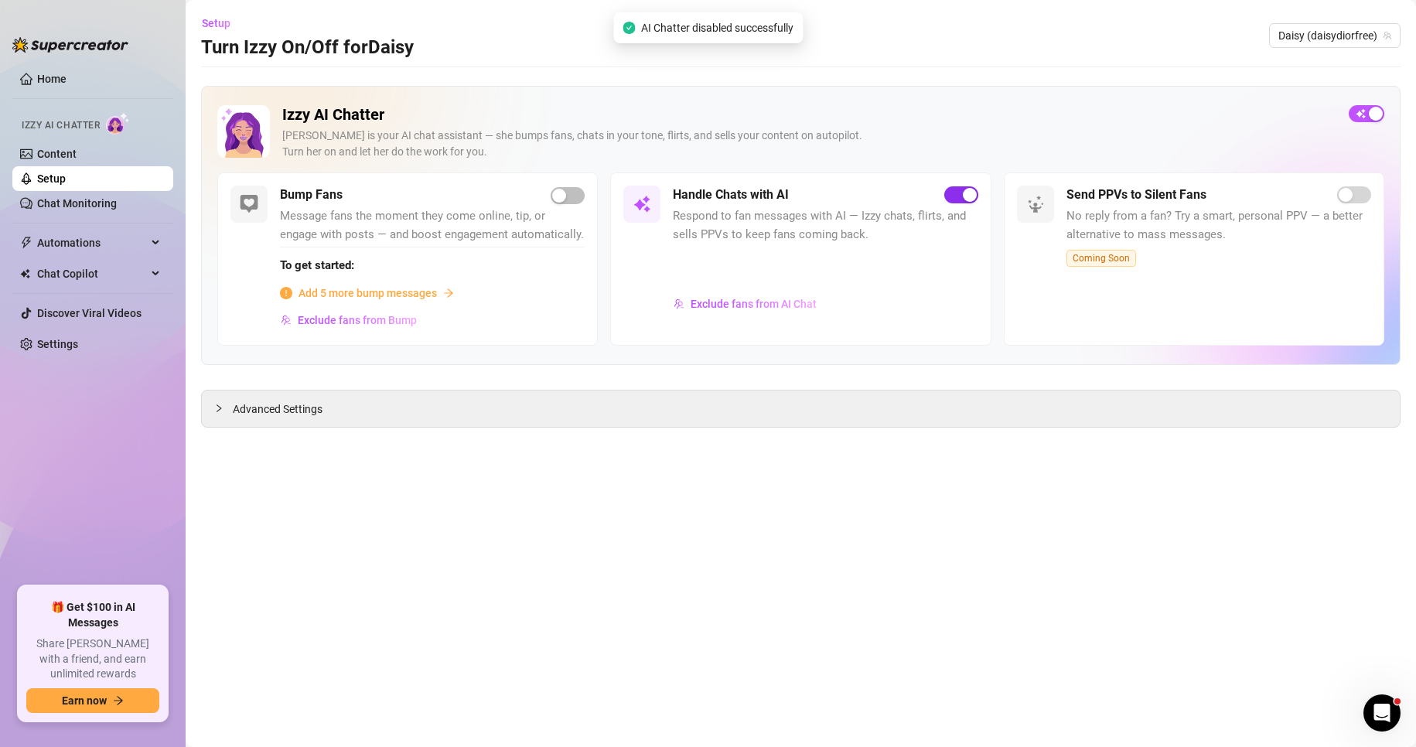
click at [953, 189] on span "button" at bounding box center [961, 194] width 34 height 17
click at [66, 179] on link "Setup" at bounding box center [51, 178] width 29 height 12
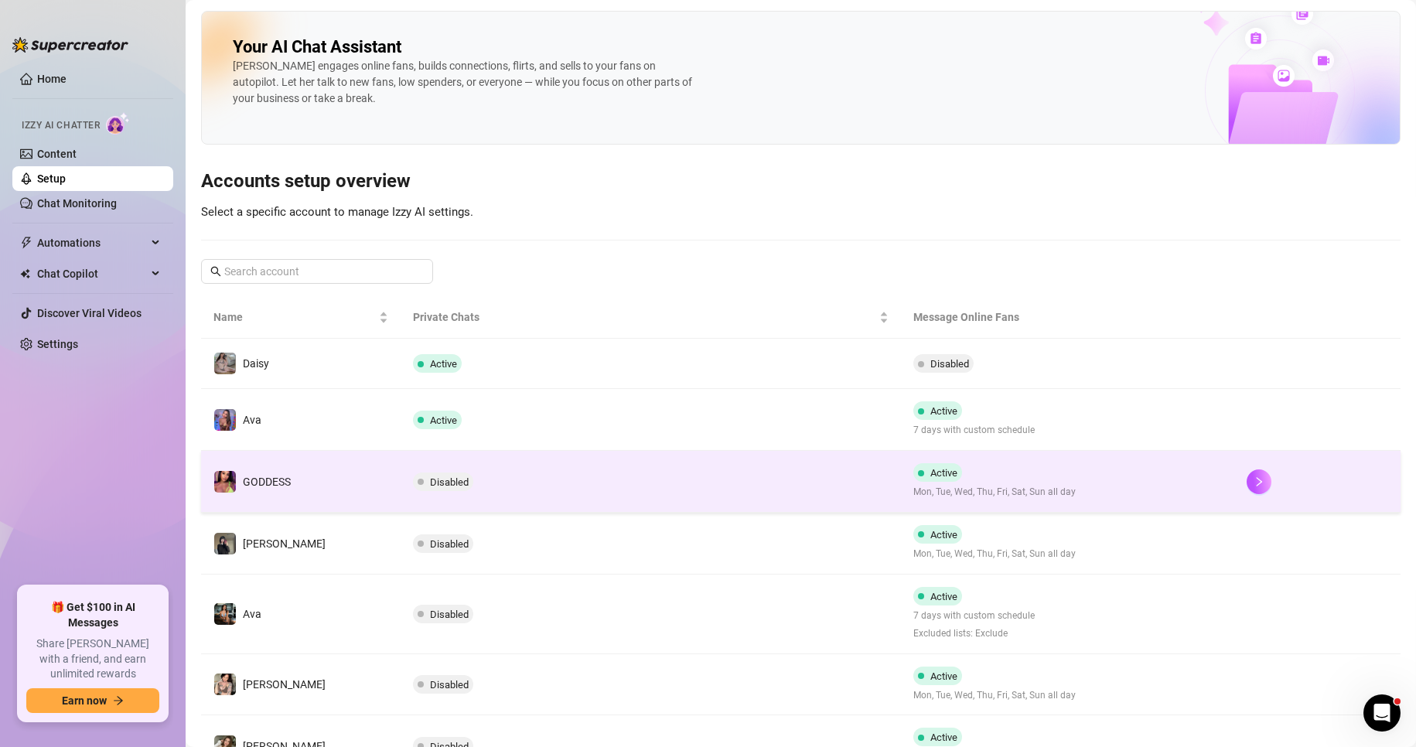
scroll to position [268, 0]
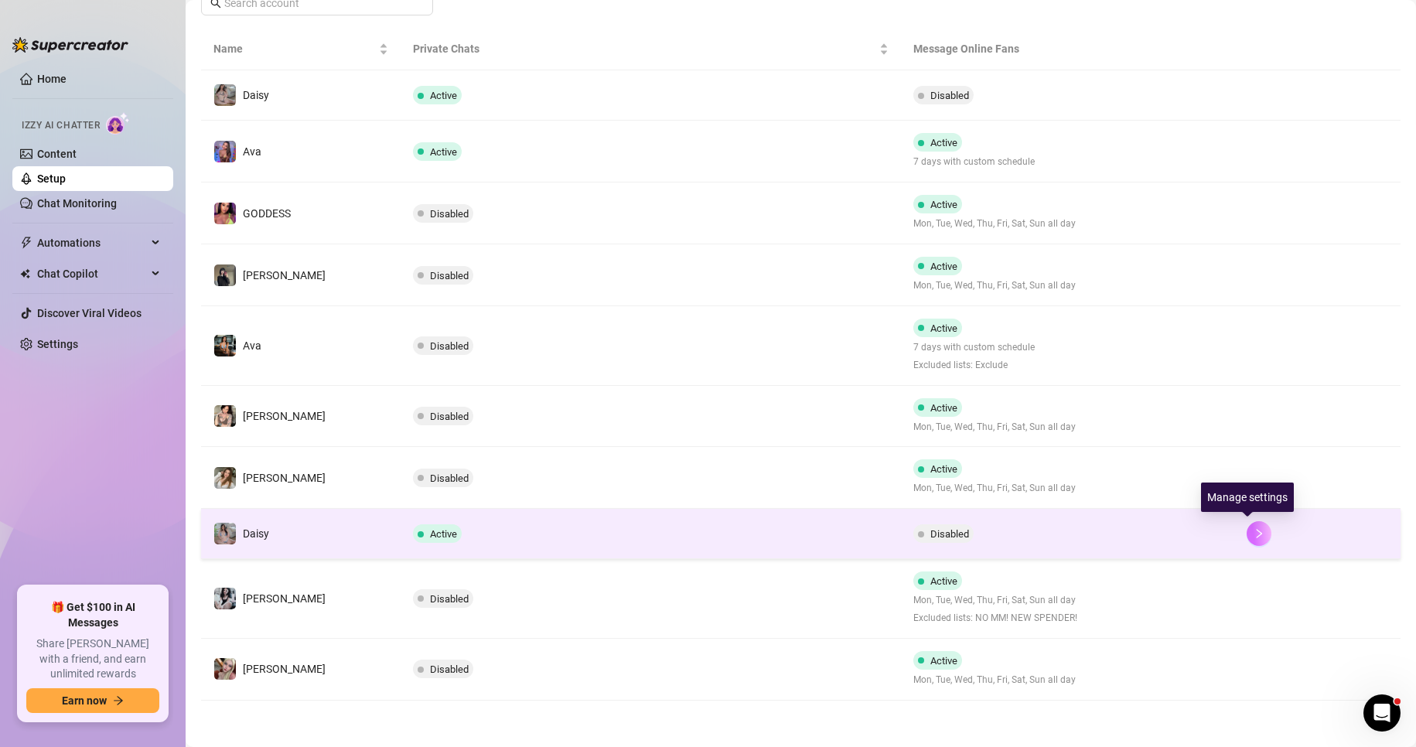
click at [1256, 527] on button "button" at bounding box center [1258, 533] width 25 height 25
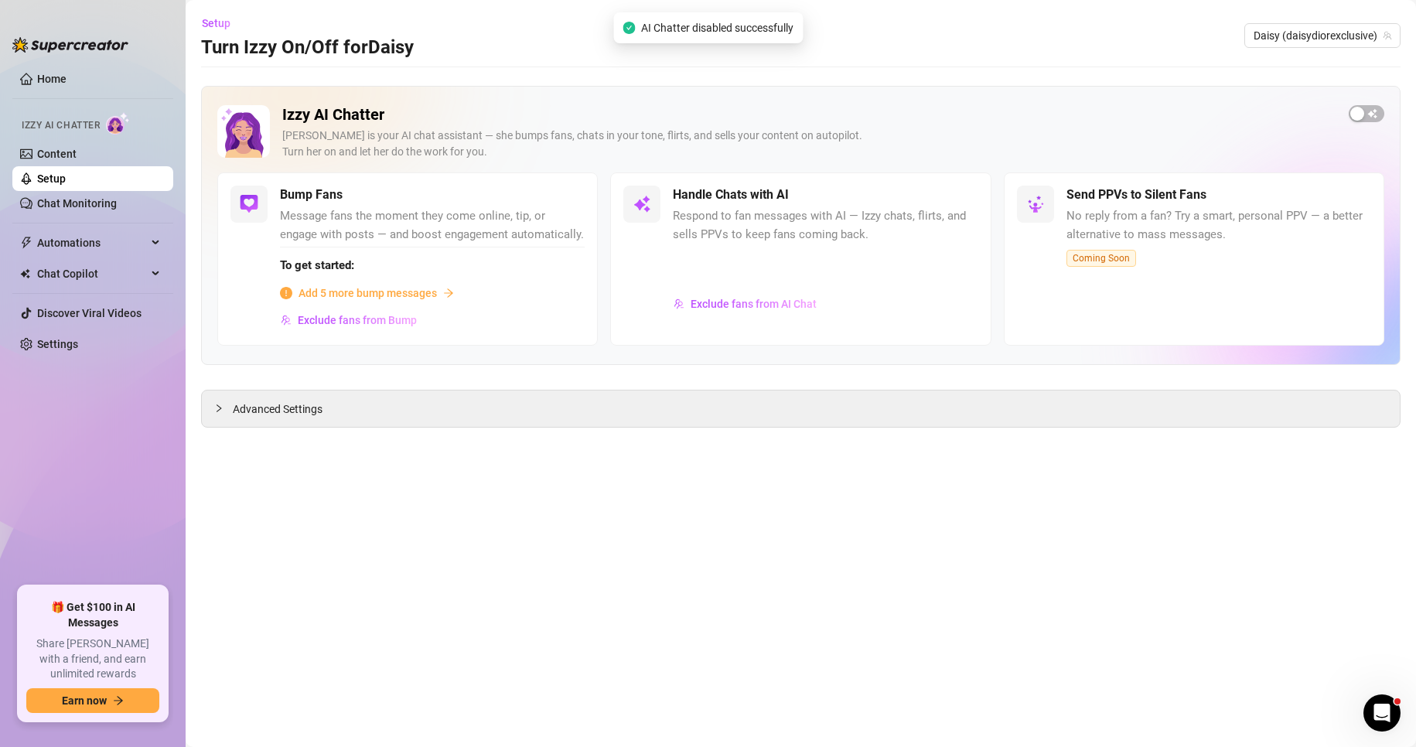
click at [66, 179] on link "Setup" at bounding box center [51, 178] width 29 height 12
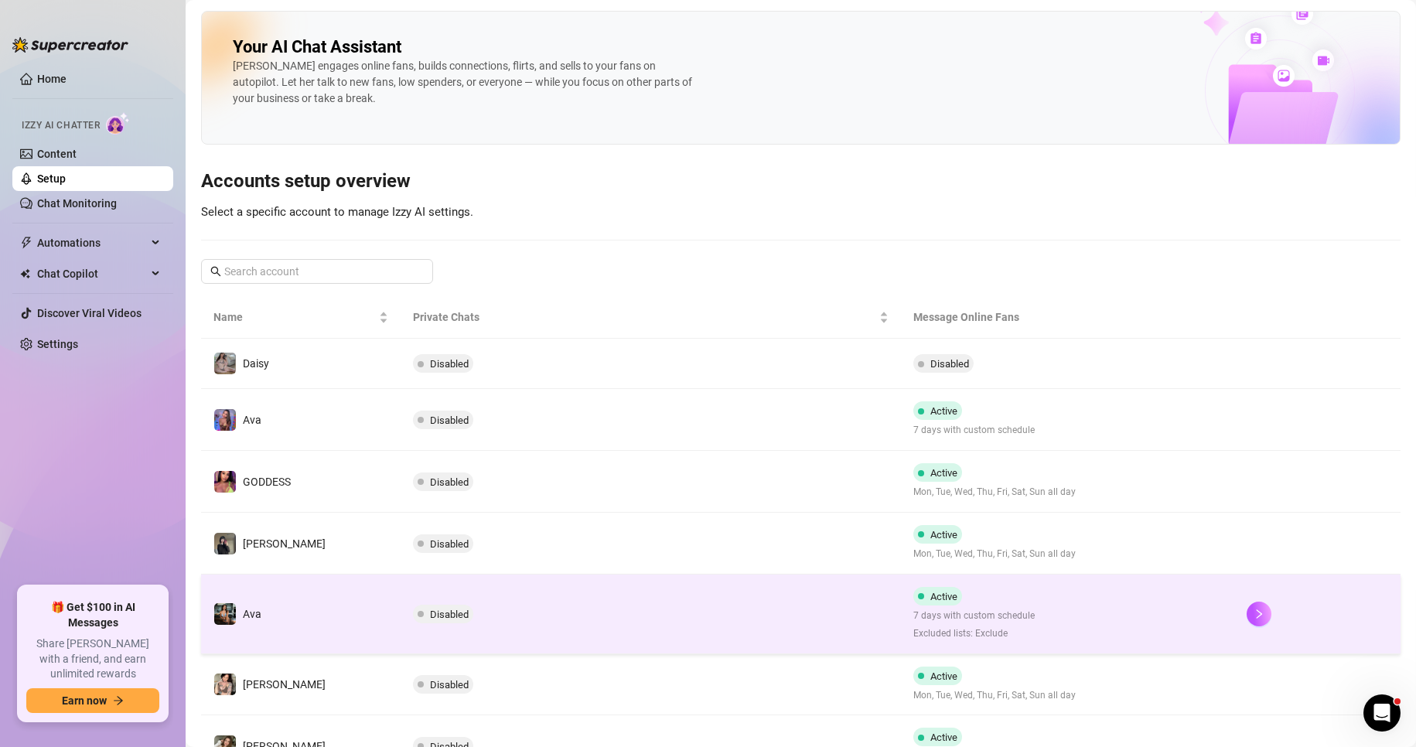
scroll to position [268, 0]
